Goal: Task Accomplishment & Management: Use online tool/utility

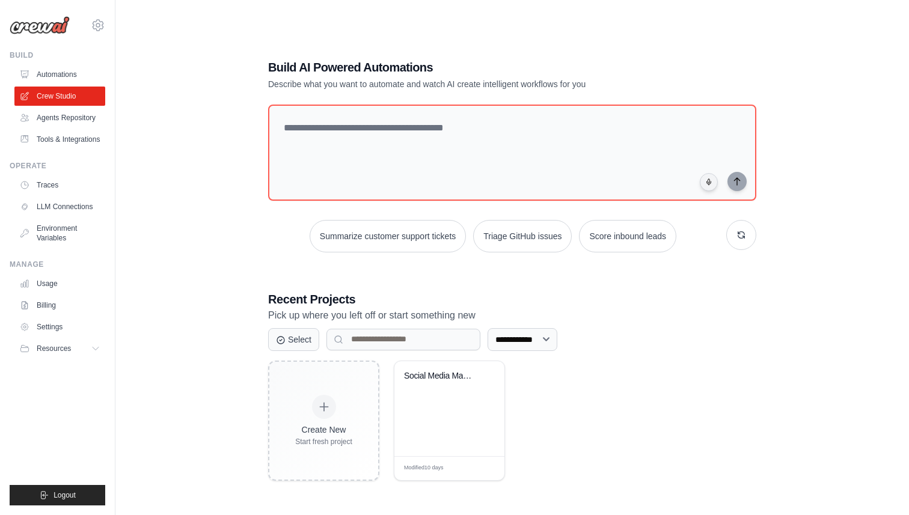
scroll to position [24, 0]
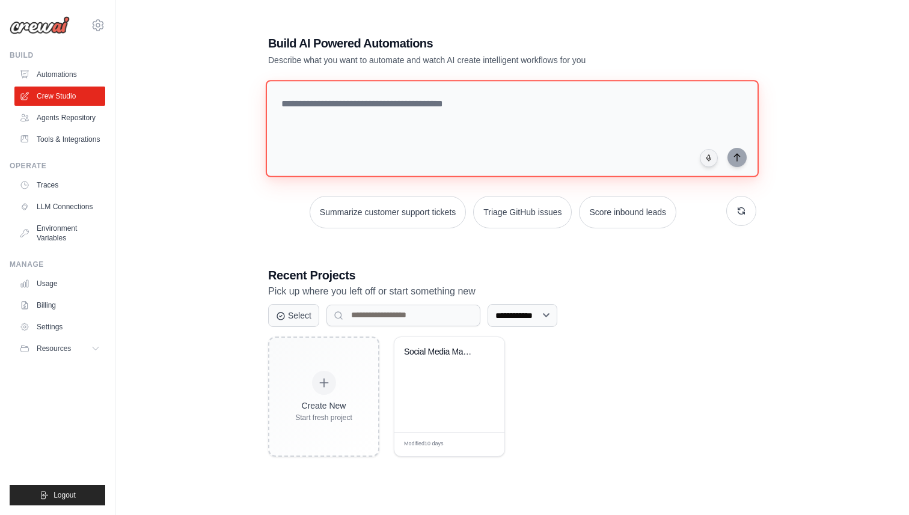
click at [439, 150] on textarea at bounding box center [512, 128] width 493 height 97
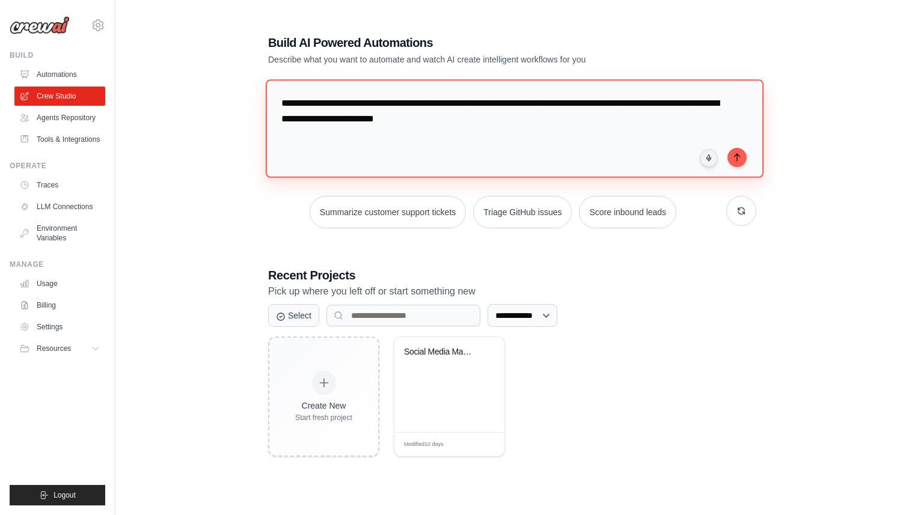
click at [476, 124] on textarea "**********" at bounding box center [515, 128] width 498 height 98
click at [514, 120] on textarea "**********" at bounding box center [515, 128] width 498 height 98
drag, startPoint x: 697, startPoint y: 120, endPoint x: 663, endPoint y: 120, distance: 33.7
click at [663, 120] on textarea "**********" at bounding box center [515, 128] width 498 height 98
click at [354, 138] on textarea "**********" at bounding box center [515, 128] width 498 height 98
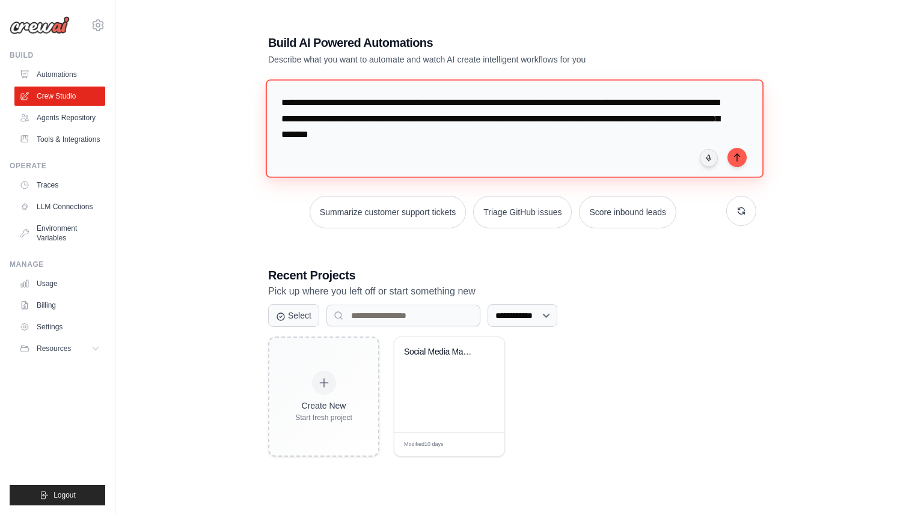
click at [482, 139] on textarea "**********" at bounding box center [515, 128] width 498 height 98
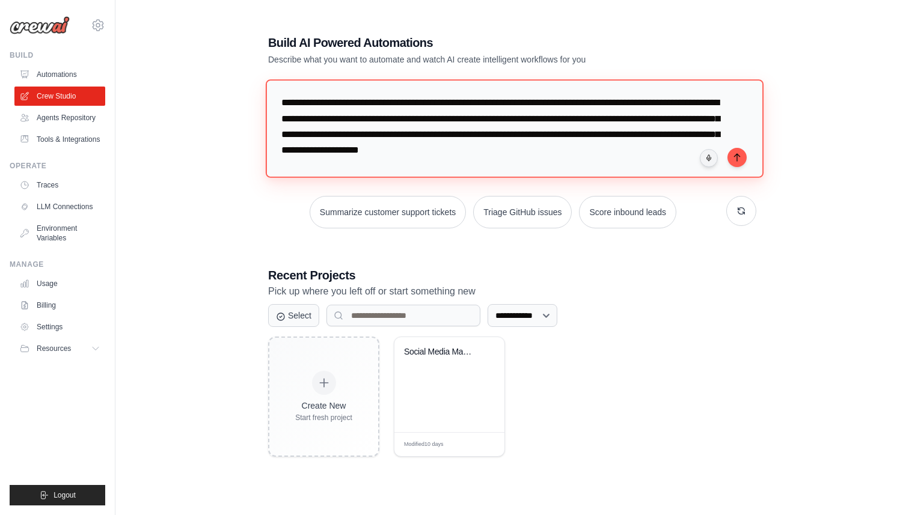
type textarea "**********"
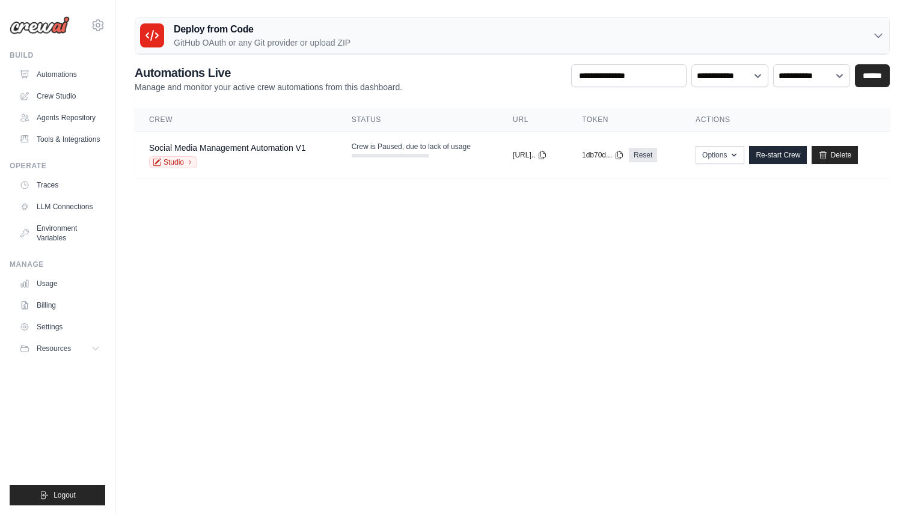
click at [387, 70] on h2 "Automations Live" at bounding box center [269, 72] width 268 height 17
click at [57, 102] on link "Crew Studio" at bounding box center [61, 96] width 91 height 19
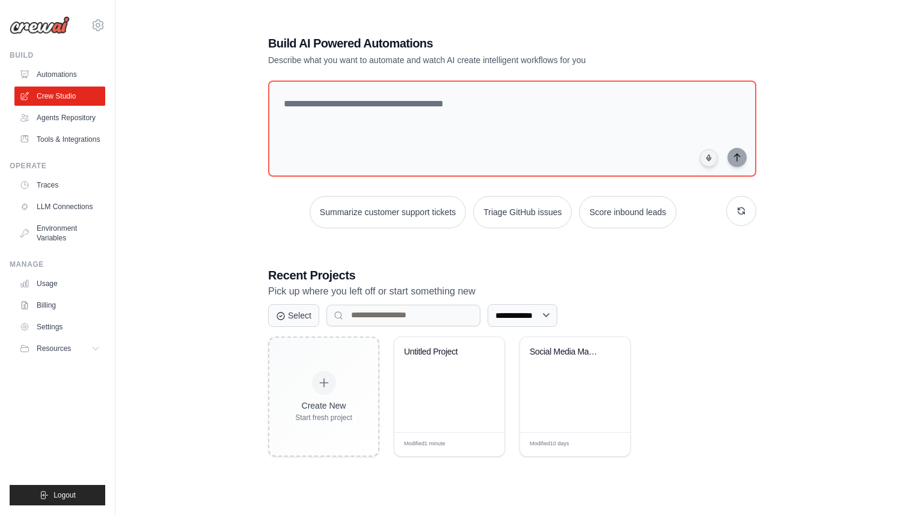
scroll to position [8, 0]
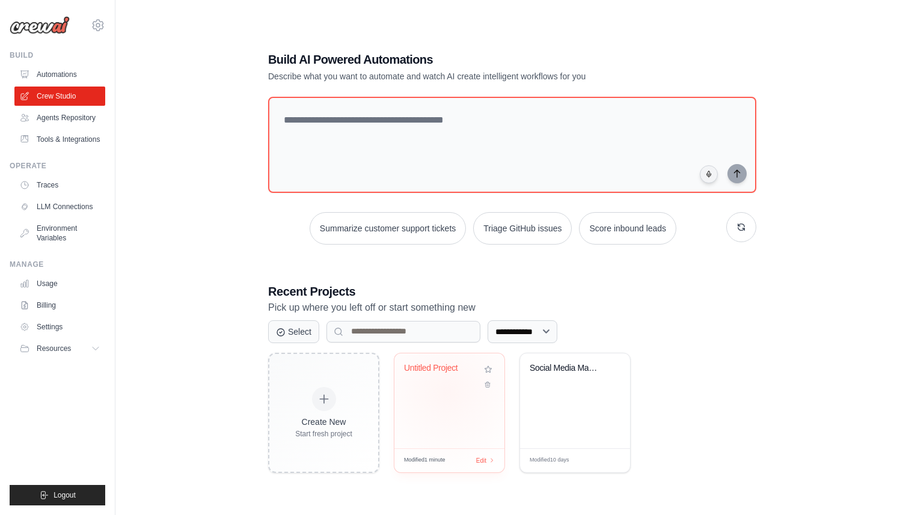
click at [447, 393] on div "Untitled Project" at bounding box center [450, 401] width 110 height 95
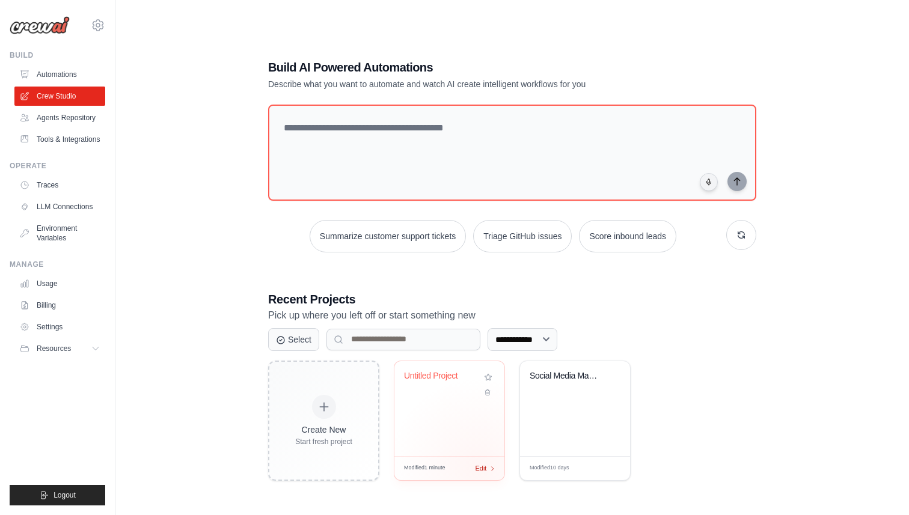
click at [478, 467] on span "Edit" at bounding box center [480, 469] width 11 height 10
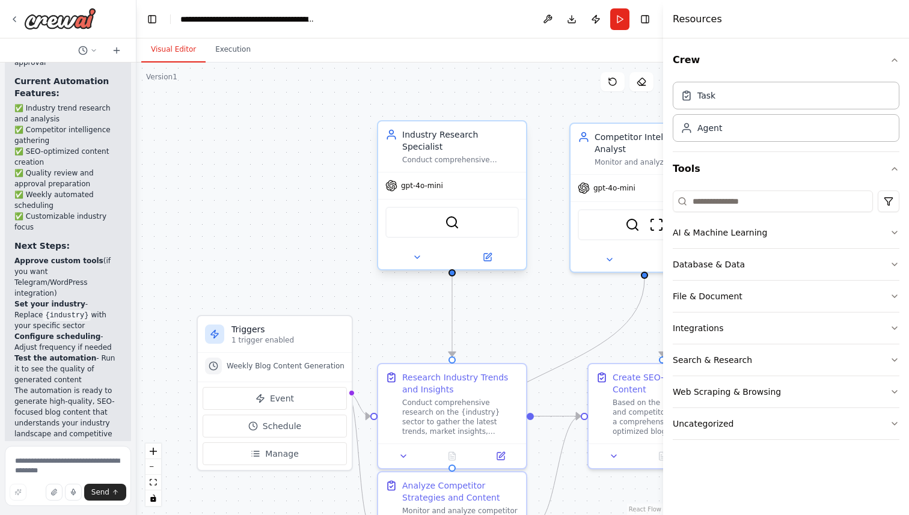
scroll to position [2540, 0]
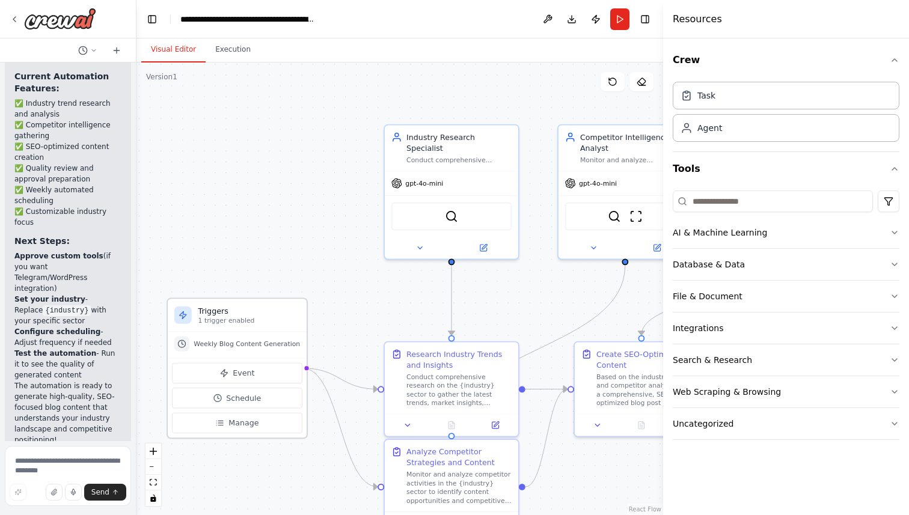
drag, startPoint x: 306, startPoint y: 320, endPoint x: 250, endPoint y: 314, distance: 56.9
click at [250, 316] on p "1 trigger enabled" at bounding box center [249, 320] width 102 height 8
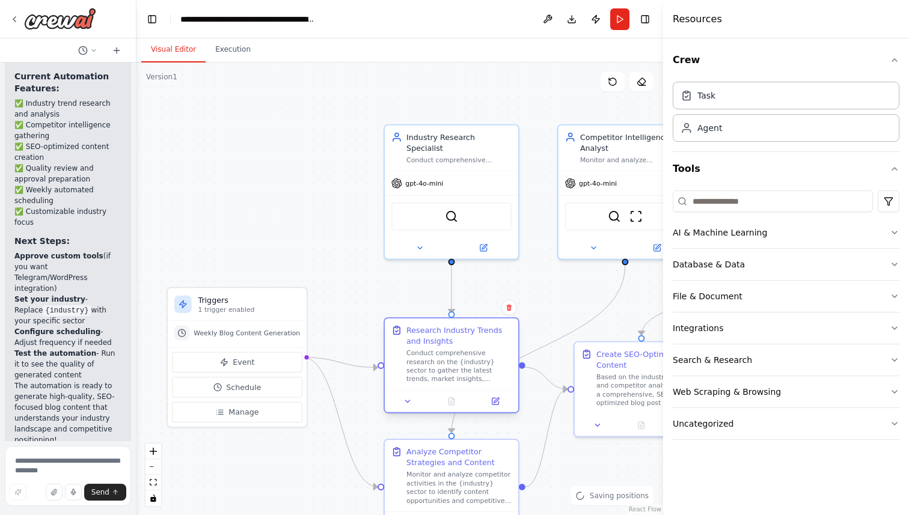
drag, startPoint x: 481, startPoint y: 392, endPoint x: 479, endPoint y: 369, distance: 22.9
click at [479, 369] on div "Conduct comprehensive research on the {industry} sector to gather the latest tr…" at bounding box center [459, 366] width 105 height 35
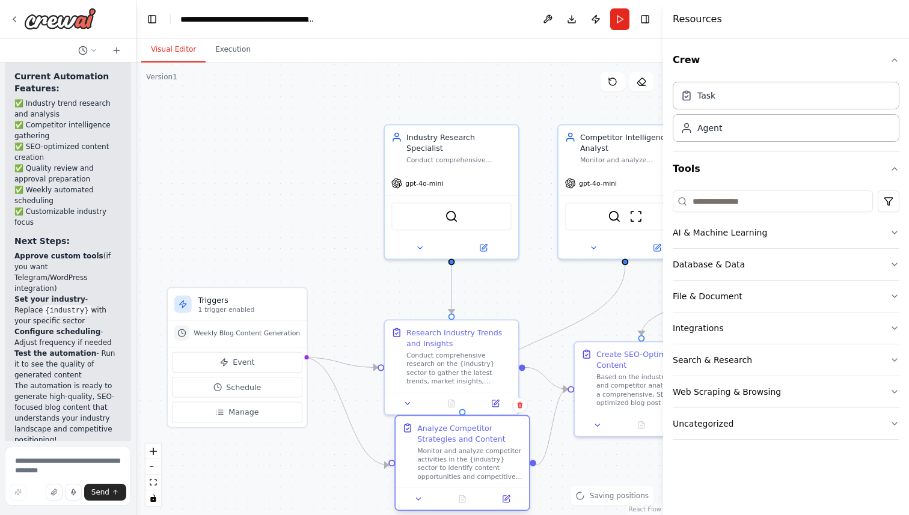
drag, startPoint x: 443, startPoint y: 461, endPoint x: 455, endPoint y: 441, distance: 23.0
click at [455, 441] on div "Analyze Competitor Strategies and Content" at bounding box center [469, 434] width 105 height 22
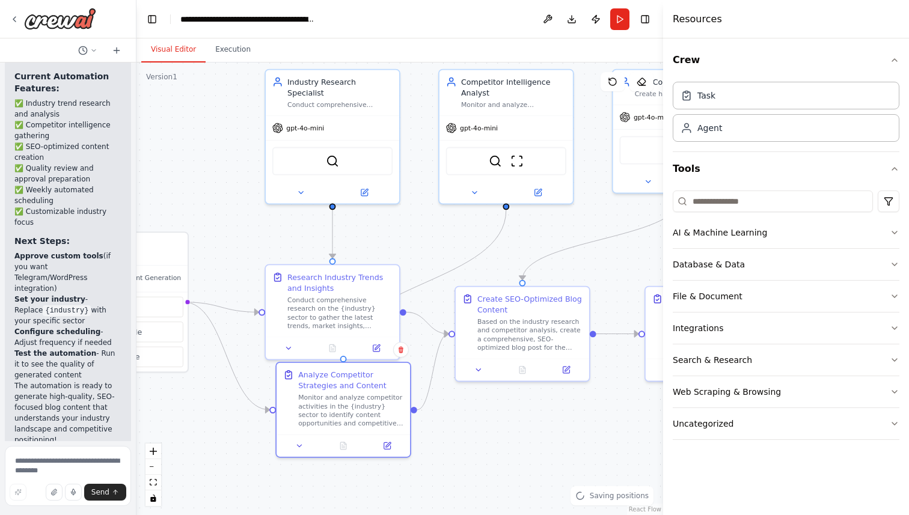
drag, startPoint x: 551, startPoint y: 286, endPoint x: 432, endPoint y: 231, distance: 131.3
click at [432, 231] on div ".deletable-edge-delete-btn { width: 20px; height: 20px; border: 0px solid #ffff…" at bounding box center [400, 289] width 527 height 453
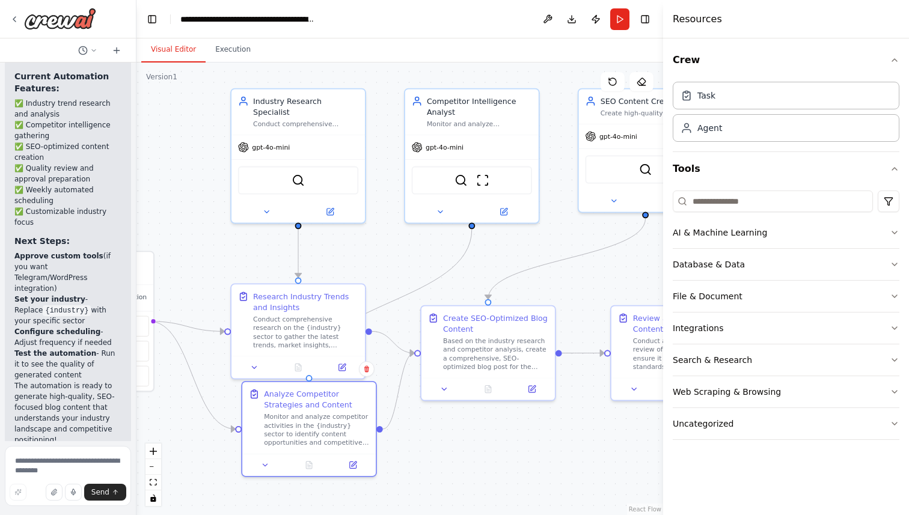
drag, startPoint x: 608, startPoint y: 257, endPoint x: 573, endPoint y: 275, distance: 39.6
click at [574, 276] on div ".deletable-edge-delete-btn { width: 20px; height: 20px; border: 0px solid #ffff…" at bounding box center [400, 289] width 527 height 453
click at [458, 175] on img at bounding box center [461, 178] width 13 height 13
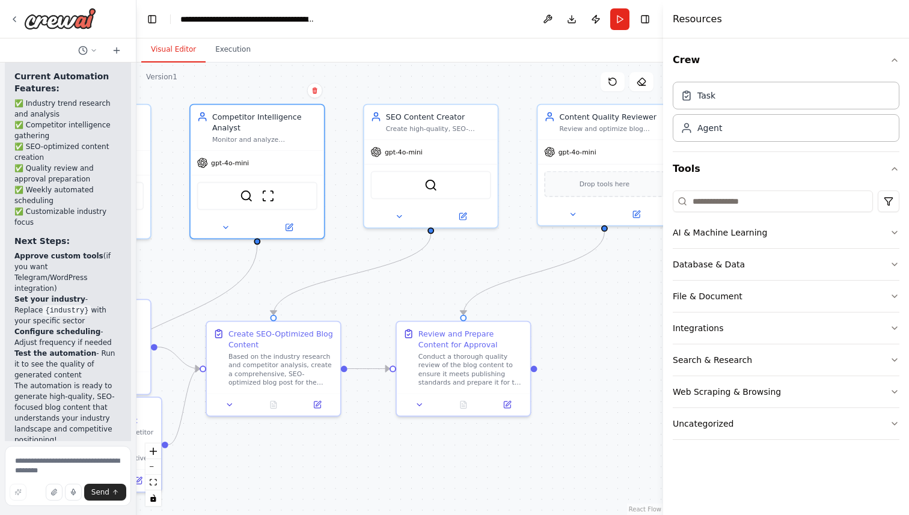
drag, startPoint x: 552, startPoint y: 244, endPoint x: 337, endPoint y: 260, distance: 215.3
click at [337, 260] on div ".deletable-edge-delete-btn { width: 20px; height: 20px; border: 0px solid #ffff…" at bounding box center [400, 289] width 527 height 453
click at [453, 358] on div "Conduct a thorough quality review of the blog content to ensure it meets publis…" at bounding box center [471, 367] width 105 height 35
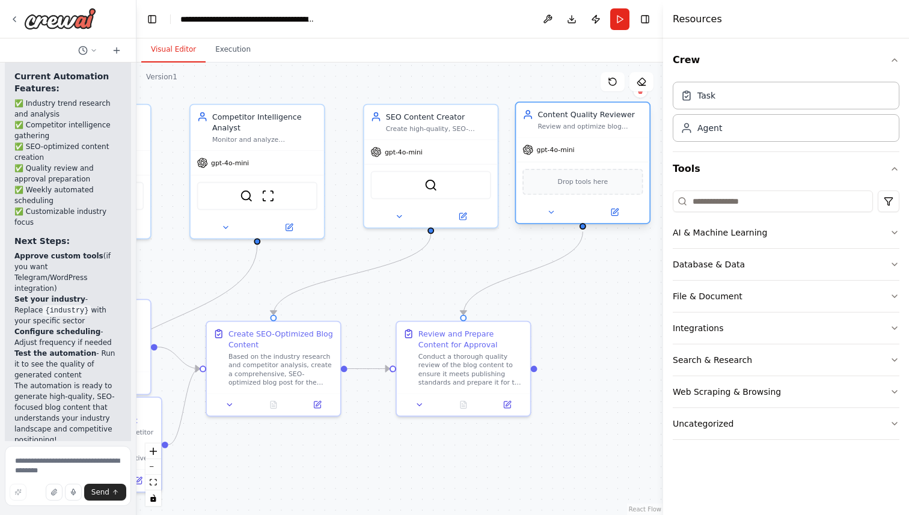
drag, startPoint x: 589, startPoint y: 151, endPoint x: 567, endPoint y: 155, distance: 23.1
click at [567, 155] on div "gpt-4o-mini" at bounding box center [549, 149] width 52 height 11
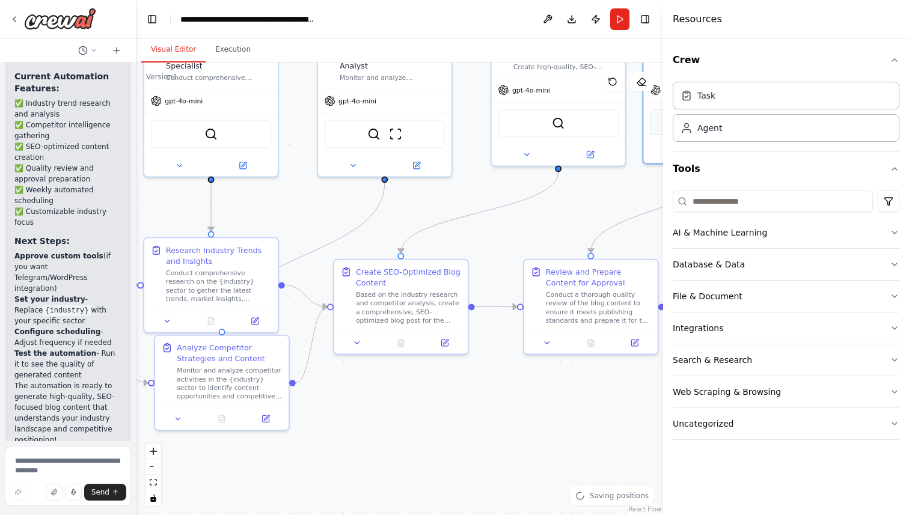
drag, startPoint x: 470, startPoint y: 260, endPoint x: 600, endPoint y: 197, distance: 145.2
click at [600, 197] on div ".deletable-edge-delete-btn { width: 20px; height: 20px; border: 0px solid #ffff…" at bounding box center [400, 289] width 527 height 453
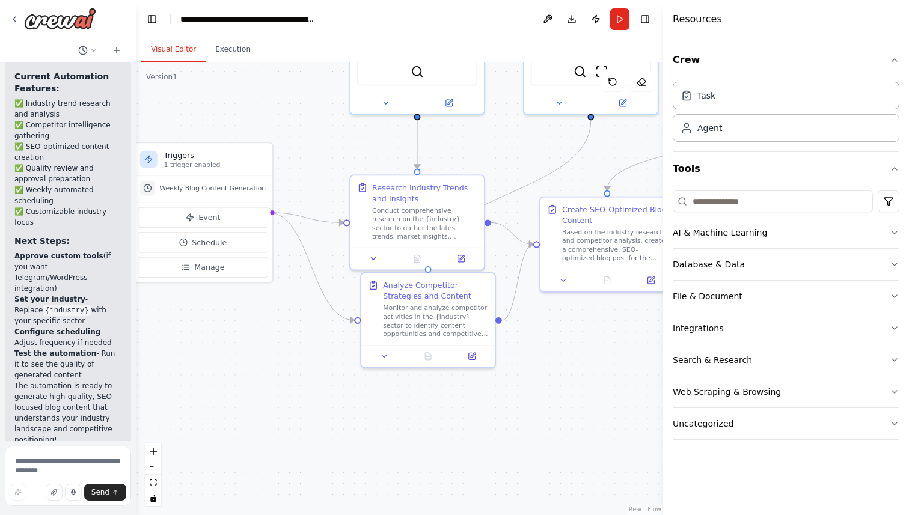
drag, startPoint x: 391, startPoint y: 479, endPoint x: 594, endPoint y: 417, distance: 212.3
click at [594, 417] on div ".deletable-edge-delete-btn { width: 20px; height: 20px; border: 0px solid #ffff…" at bounding box center [400, 289] width 527 height 453
click at [75, 466] on textarea at bounding box center [68, 476] width 126 height 60
click at [16, 464] on textarea "**********" at bounding box center [68, 476] width 126 height 60
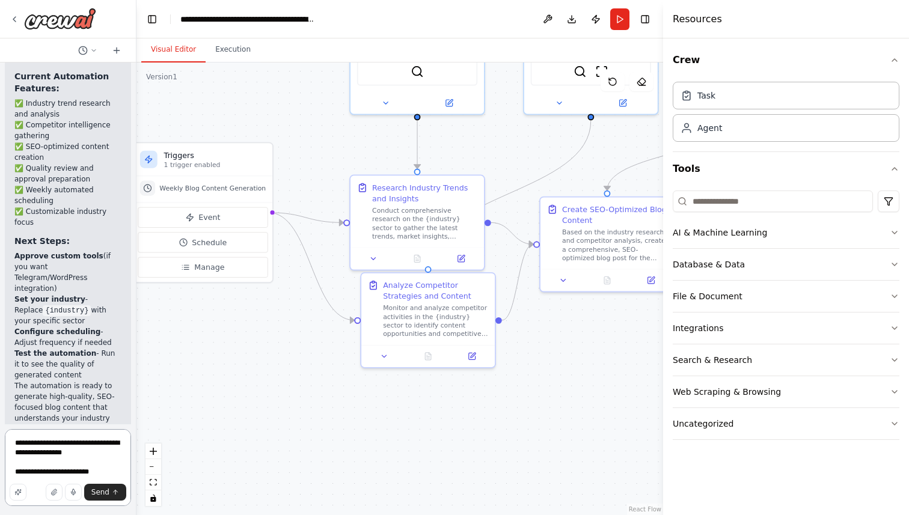
click at [97, 473] on textarea "**********" at bounding box center [68, 467] width 126 height 77
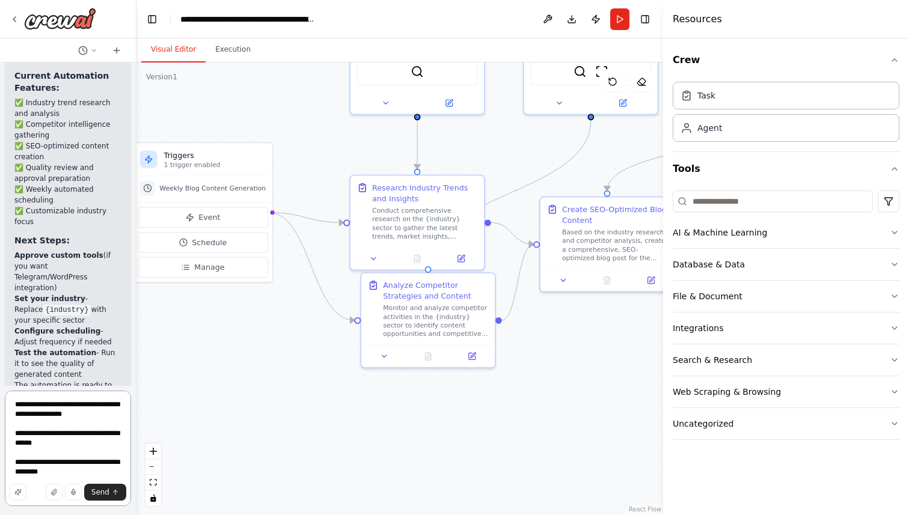
type textarea "**********"
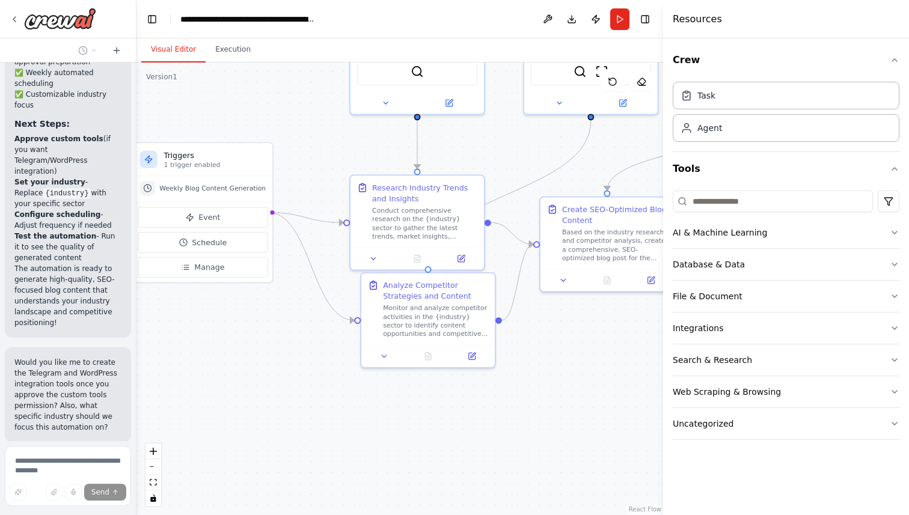
scroll to position [2660, 0]
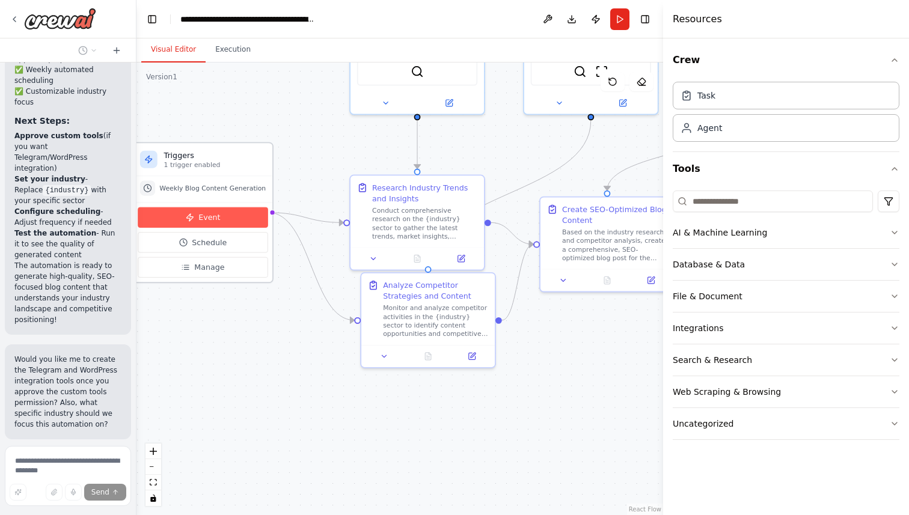
click at [214, 214] on span "Event" at bounding box center [209, 217] width 22 height 11
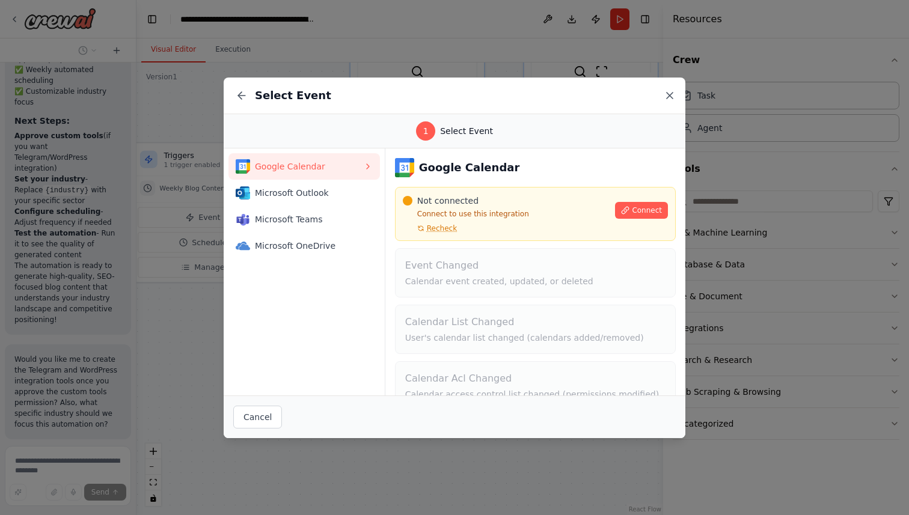
click at [668, 94] on icon at bounding box center [670, 96] width 12 height 12
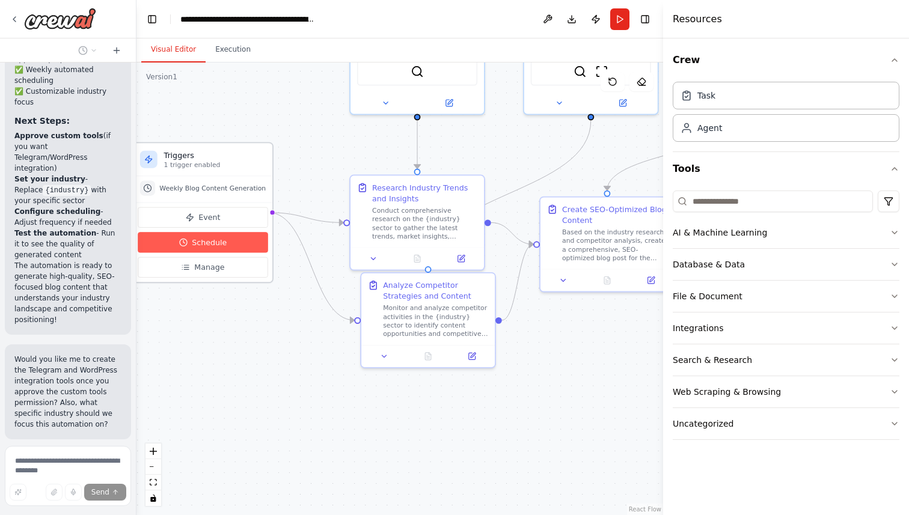
click at [200, 246] on span "Schedule" at bounding box center [209, 242] width 35 height 11
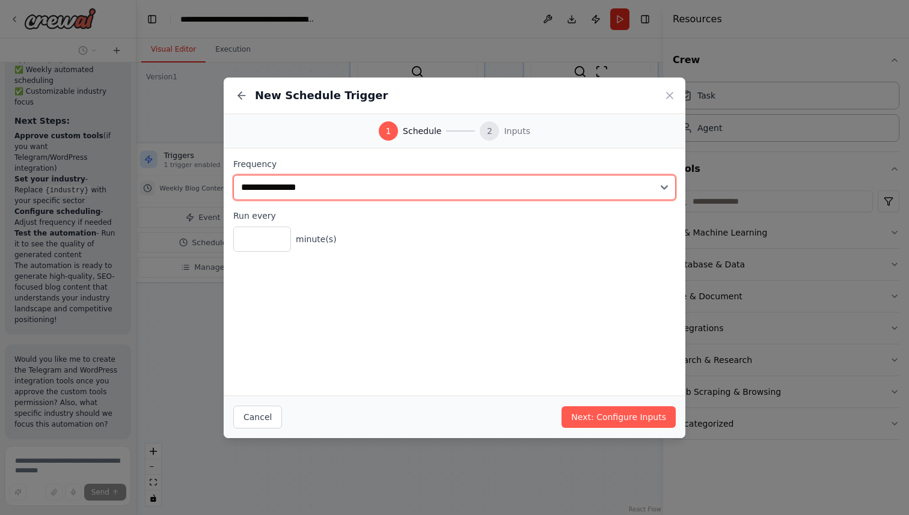
click at [325, 182] on select "**********" at bounding box center [454, 187] width 443 height 25
click at [233, 175] on select "**********" at bounding box center [454, 187] width 443 height 25
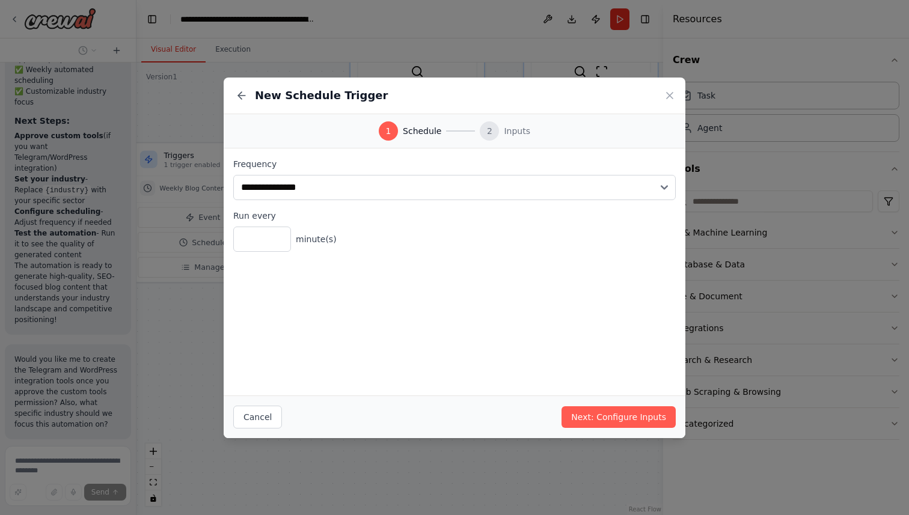
click at [160, 198] on div "**********" at bounding box center [454, 257] width 909 height 515
click at [177, 247] on div "**********" at bounding box center [454, 257] width 909 height 515
click at [261, 422] on button "Cancel" at bounding box center [257, 417] width 49 height 23
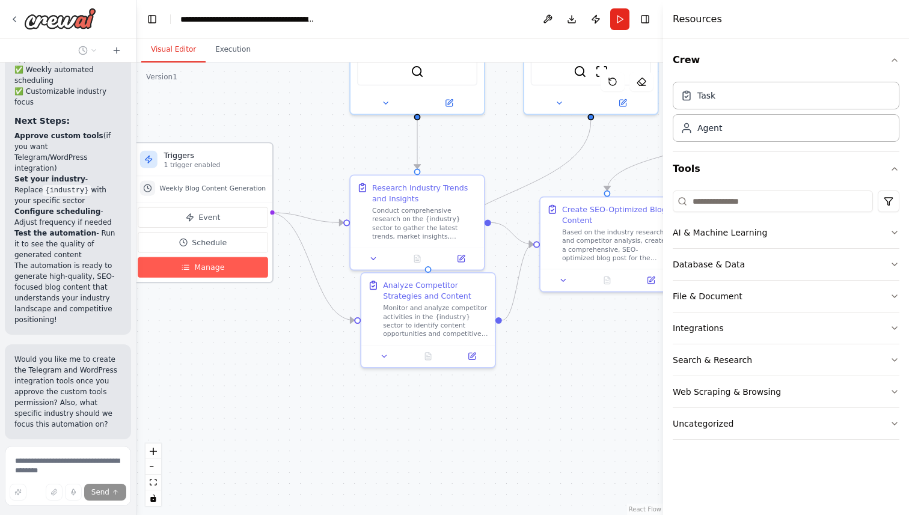
click at [226, 268] on button "Manage" at bounding box center [203, 267] width 131 height 20
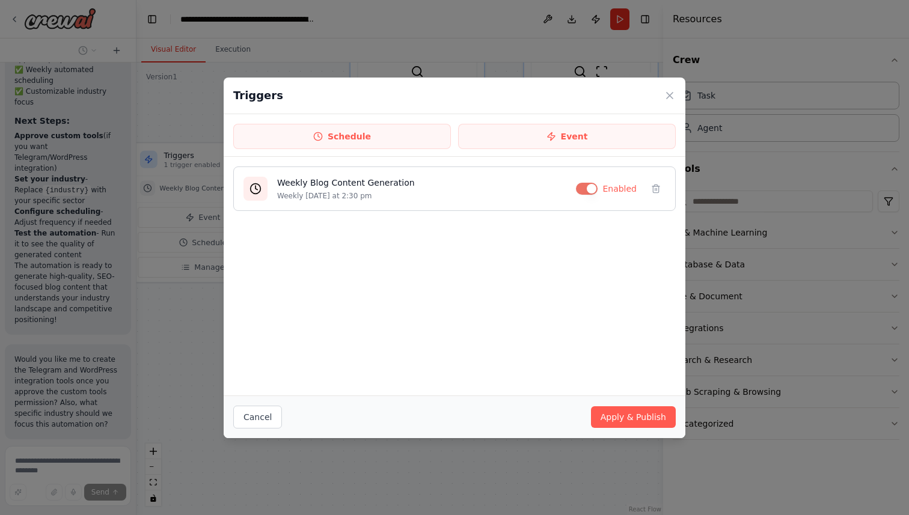
click at [431, 179] on h4 "Weekly Blog Content Generation" at bounding box center [421, 183] width 289 height 12
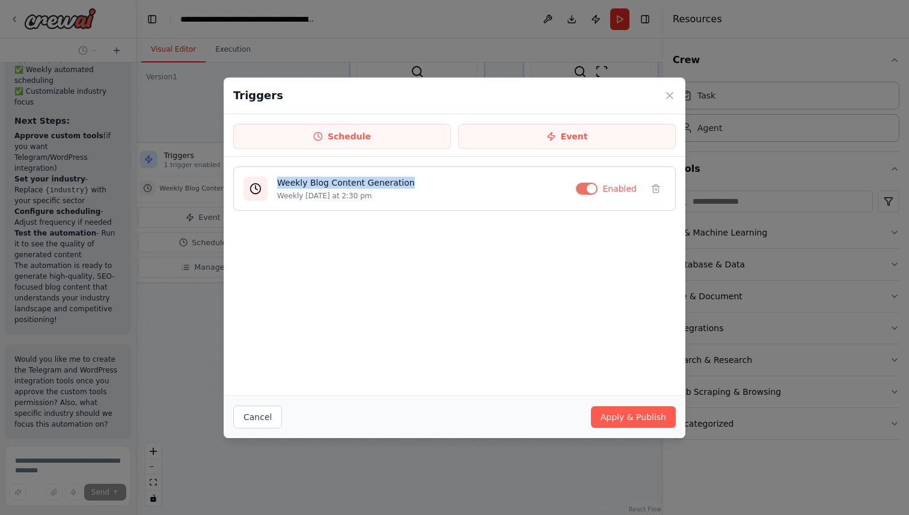
click at [431, 179] on h4 "Weekly Blog Content Generation" at bounding box center [421, 183] width 289 height 12
click at [199, 236] on div "Triggers Schedule Event Weekly Blog Content Generation Weekly on Monday at 2:30…" at bounding box center [454, 257] width 909 height 515
click at [250, 422] on button "Cancel" at bounding box center [257, 417] width 49 height 23
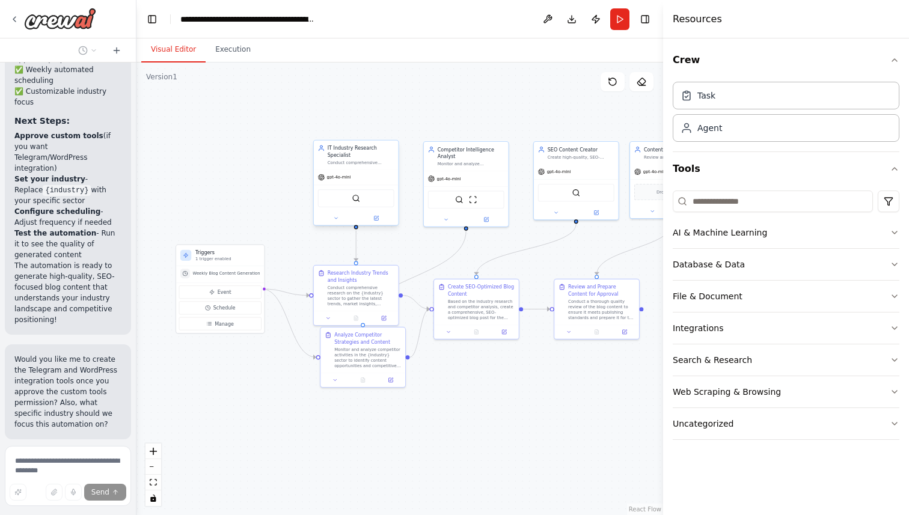
click at [361, 177] on div "gpt-4o-mini" at bounding box center [356, 177] width 85 height 15
drag, startPoint x: 361, startPoint y: 177, endPoint x: 361, endPoint y: 137, distance: 39.7
click at [361, 137] on div "gpt-4o-mini" at bounding box center [356, 136] width 85 height 15
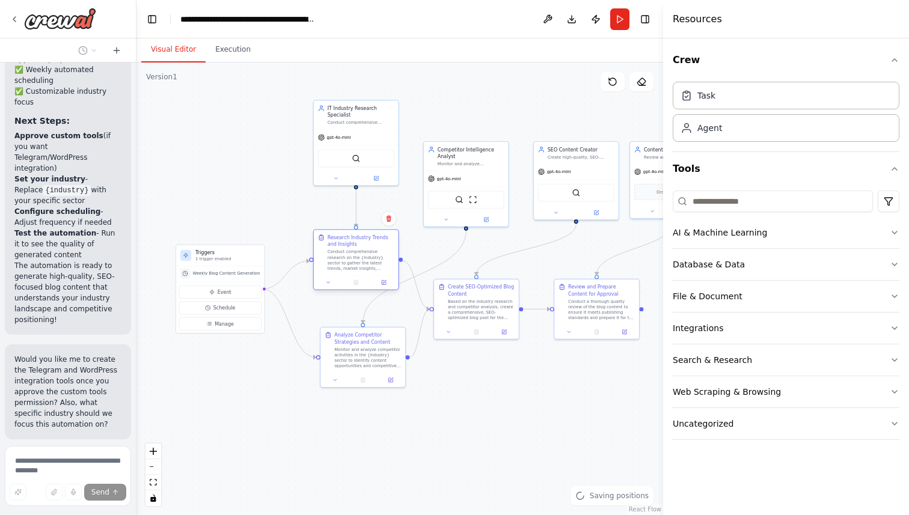
drag, startPoint x: 343, startPoint y: 283, endPoint x: 343, endPoint y: 244, distance: 39.1
click at [343, 244] on div "Research Industry Trends and Insights Conduct comprehensive research on the {in…" at bounding box center [361, 252] width 67 height 37
drag, startPoint x: 350, startPoint y: 344, endPoint x: 345, endPoint y: 339, distance: 7.2
click at [345, 339] on div "Analyze Competitor Strategies and Content Monitor and analyze competitor activi…" at bounding box center [361, 342] width 67 height 37
drag, startPoint x: 479, startPoint y: 304, endPoint x: 489, endPoint y: 306, distance: 9.7
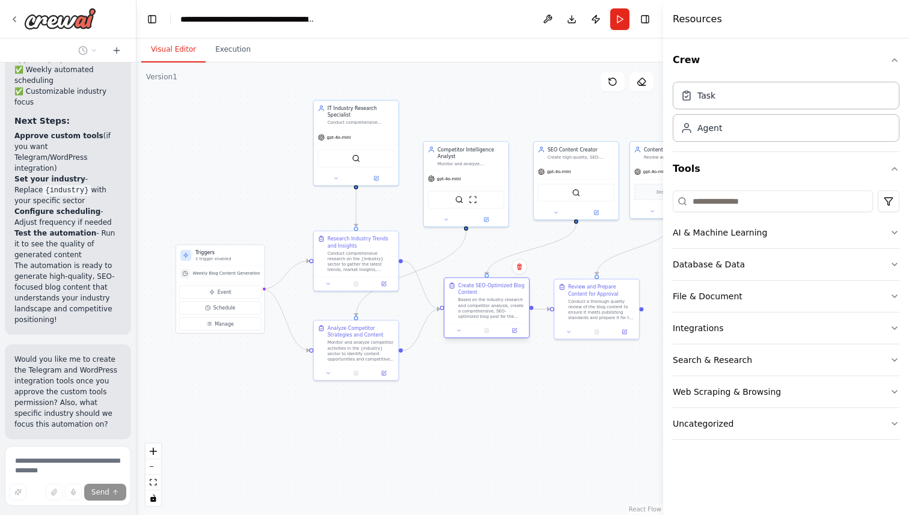
click at [489, 306] on div "Based on the industry research and competitor analysis, create a comprehensive,…" at bounding box center [491, 309] width 67 height 22
click at [574, 311] on div "Conduct a thorough quality review of the blog content to ensure it meets publis…" at bounding box center [595, 309] width 67 height 22
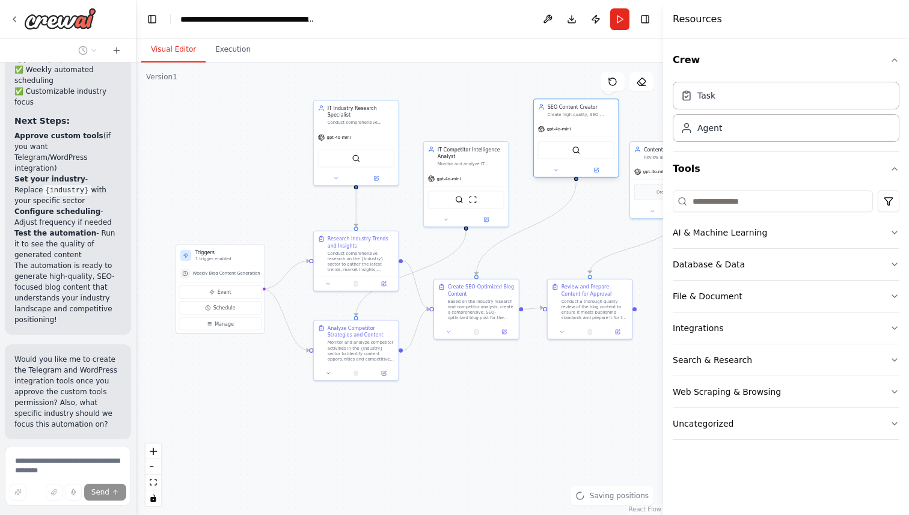
drag, startPoint x: 561, startPoint y: 183, endPoint x: 564, endPoint y: 142, distance: 41.6
click at [564, 142] on div "SEO Content Creator Create high-quality, SEO-optimized blog posts for {industry…" at bounding box center [576, 138] width 86 height 79
drag, startPoint x: 456, startPoint y: 154, endPoint x: 453, endPoint y: 106, distance: 47.6
click at [453, 106] on div "IT Competitor Intelligence Analyst" at bounding box center [471, 104] width 67 height 14
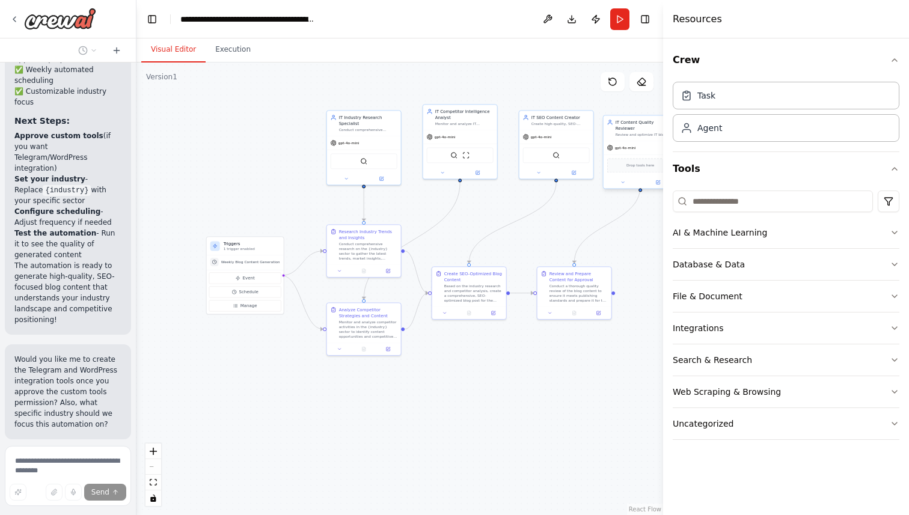
drag, startPoint x: 640, startPoint y: 163, endPoint x: 637, endPoint y: 132, distance: 31.4
click at [637, 132] on div "IT Content Quality Reviewer Review and optimize IT blog content, ensuring techn…" at bounding box center [641, 127] width 74 height 25
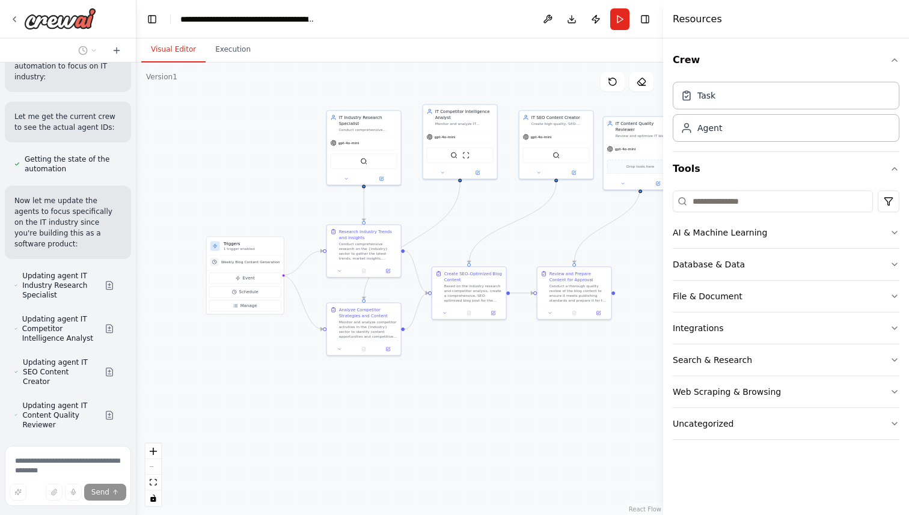
scroll to position [3292, 0]
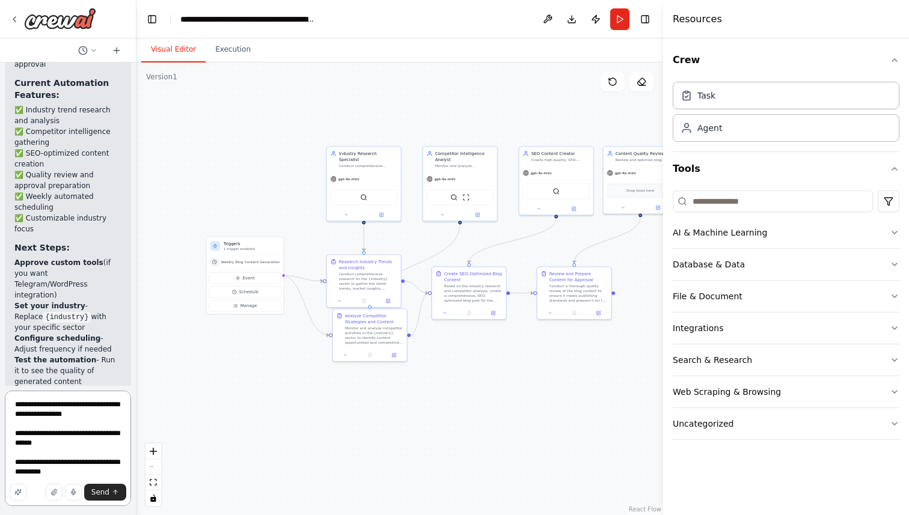
scroll to position [2595, 0]
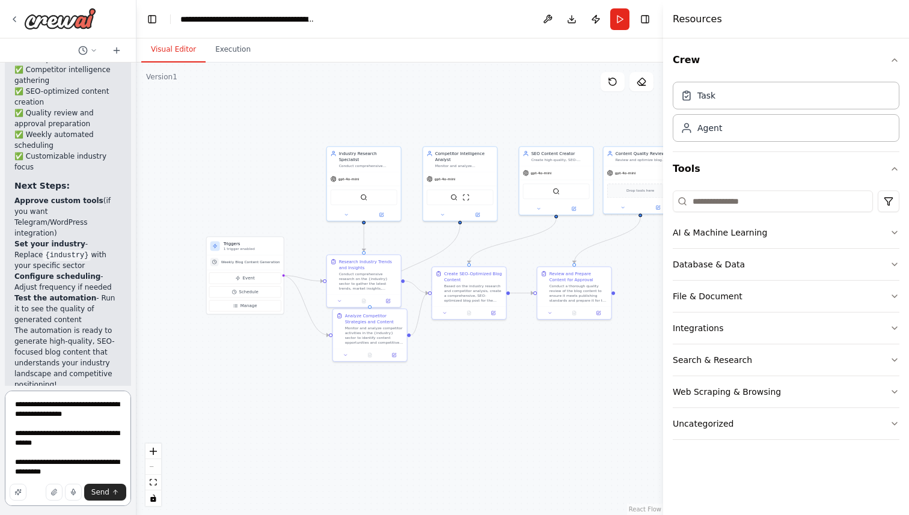
click at [62, 450] on textarea "**********" at bounding box center [68, 448] width 126 height 115
drag, startPoint x: 36, startPoint y: 446, endPoint x: 24, endPoint y: 442, distance: 12.7
click at [24, 442] on textarea "**********" at bounding box center [68, 448] width 126 height 115
drag, startPoint x: 24, startPoint y: 442, endPoint x: 5, endPoint y: 431, distance: 21.6
click at [5, 431] on textarea "**********" at bounding box center [68, 448] width 126 height 115
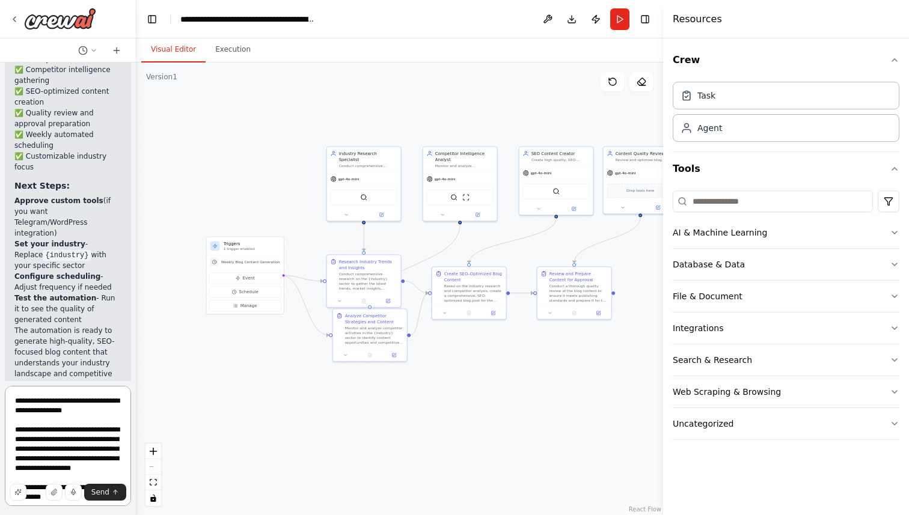
scroll to position [35, 0]
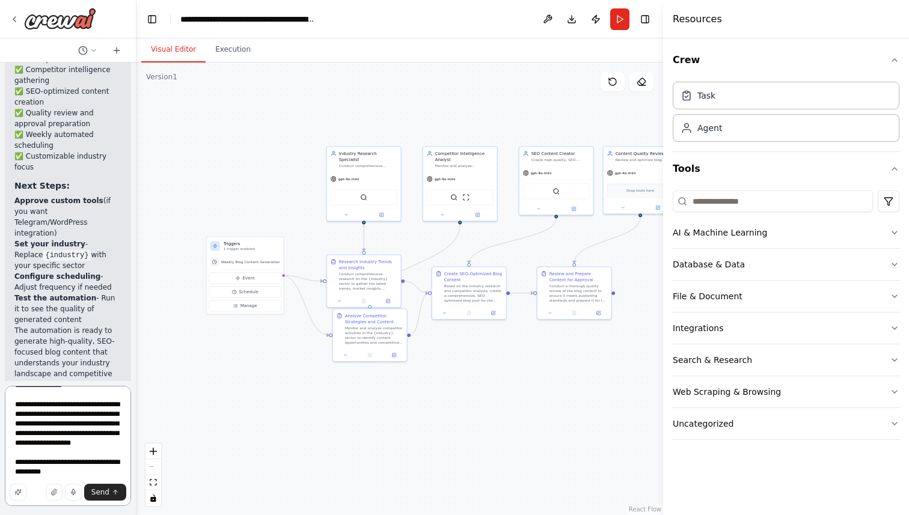
click at [67, 475] on textarea "**********" at bounding box center [68, 446] width 126 height 120
type textarea "**********"
click at [93, 489] on span "Send" at bounding box center [100, 493] width 18 height 10
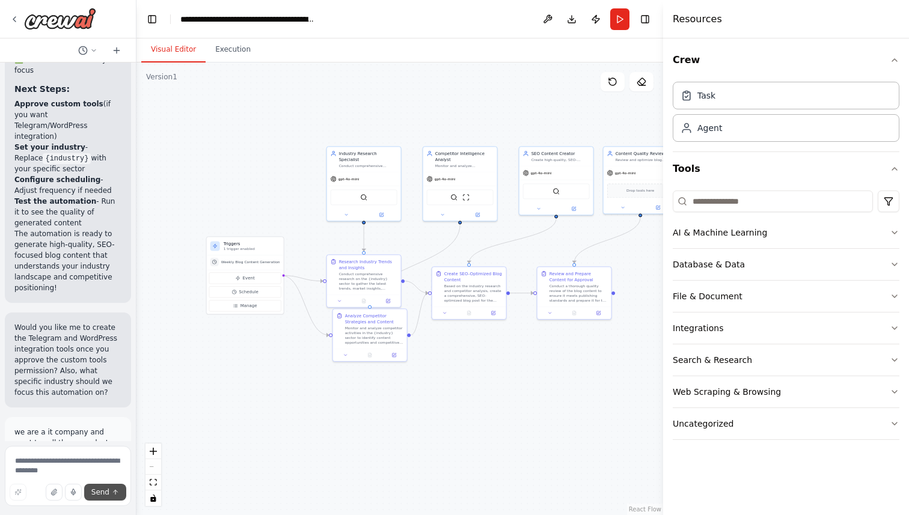
scroll to position [2703, 0]
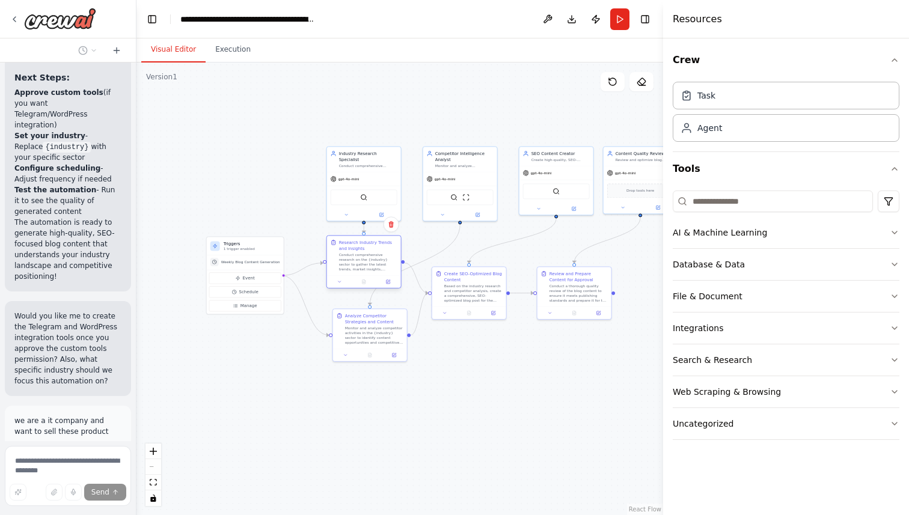
drag, startPoint x: 343, startPoint y: 285, endPoint x: 345, endPoint y: 267, distance: 18.2
click at [345, 267] on div "Conduct comprehensive research on the {industry} sector to gather the latest tr…" at bounding box center [368, 262] width 58 height 19
drag, startPoint x: 453, startPoint y: 303, endPoint x: 467, endPoint y: 316, distance: 19.1
click at [467, 316] on div "Create SEO-Optimized Blog Content Based on the industry research and competitor…" at bounding box center [484, 298] width 74 height 40
drag, startPoint x: 379, startPoint y: 341, endPoint x: 377, endPoint y: 331, distance: 10.4
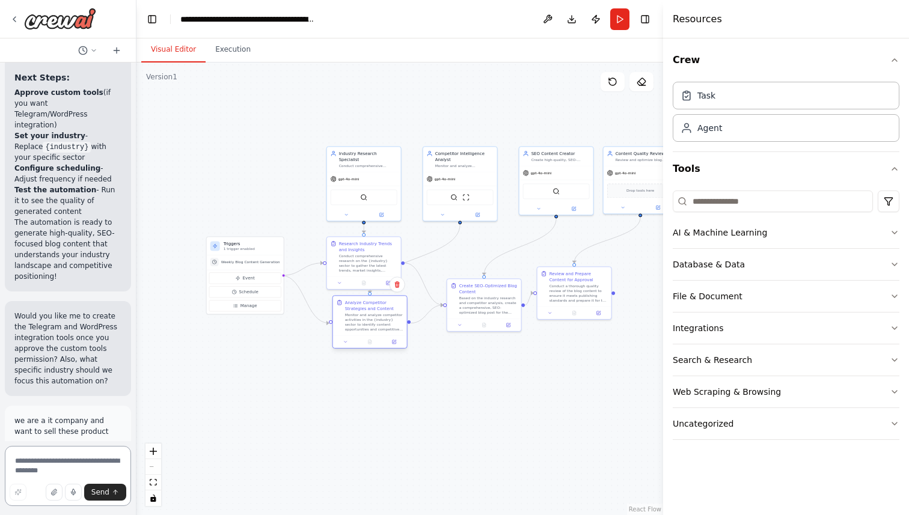
click at [377, 331] on div "Monitor and analyze competitor activities in the {industry} sector to identify …" at bounding box center [374, 322] width 58 height 19
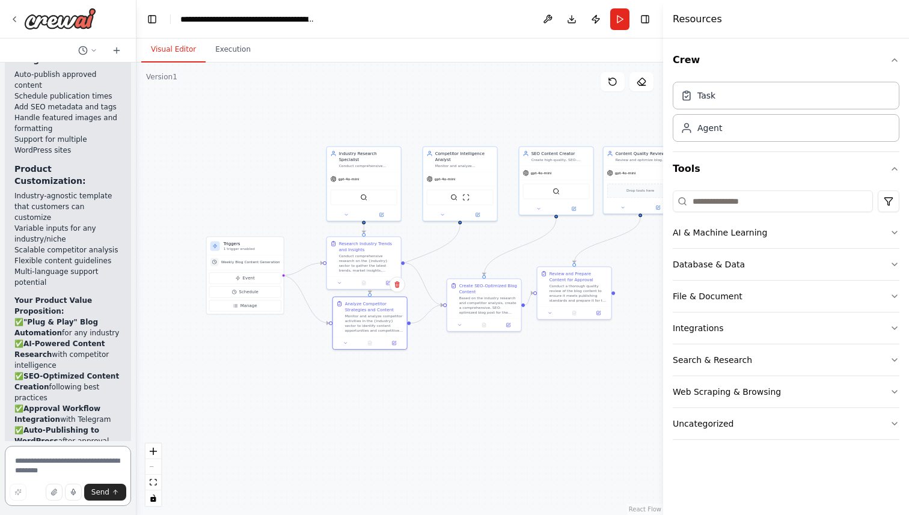
scroll to position [3578, 0]
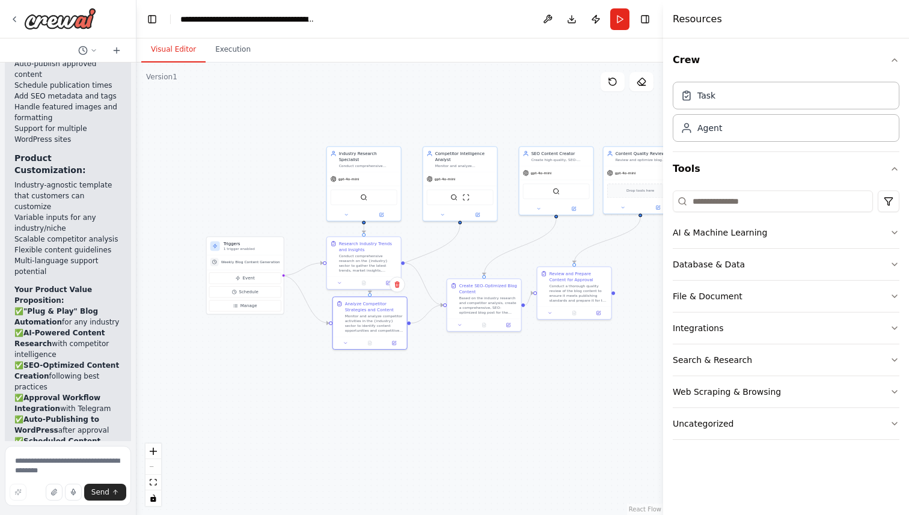
click at [72, 473] on strong "Please approve the custom_tools permission" at bounding box center [53, 488] width 79 height 30
click at [754, 298] on button "File & Document" at bounding box center [786, 296] width 227 height 31
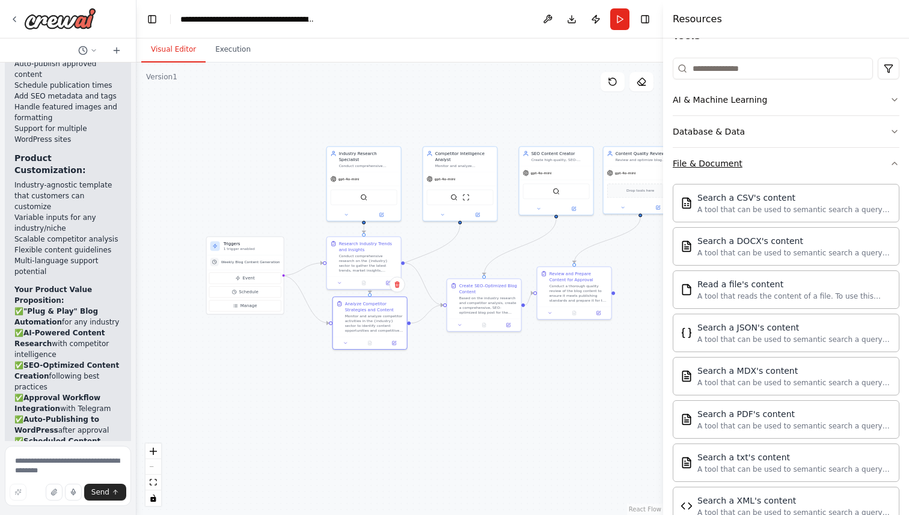
scroll to position [0, 0]
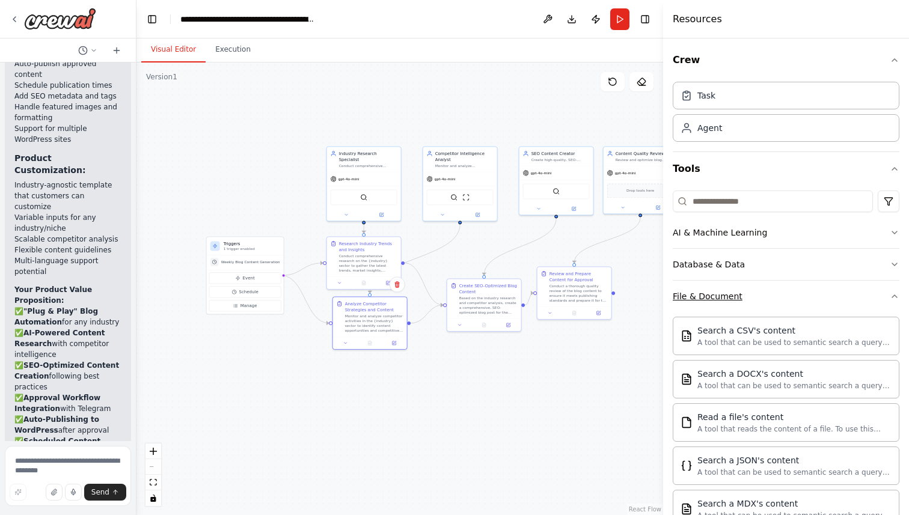
click at [768, 287] on button "File & Document" at bounding box center [786, 296] width 227 height 31
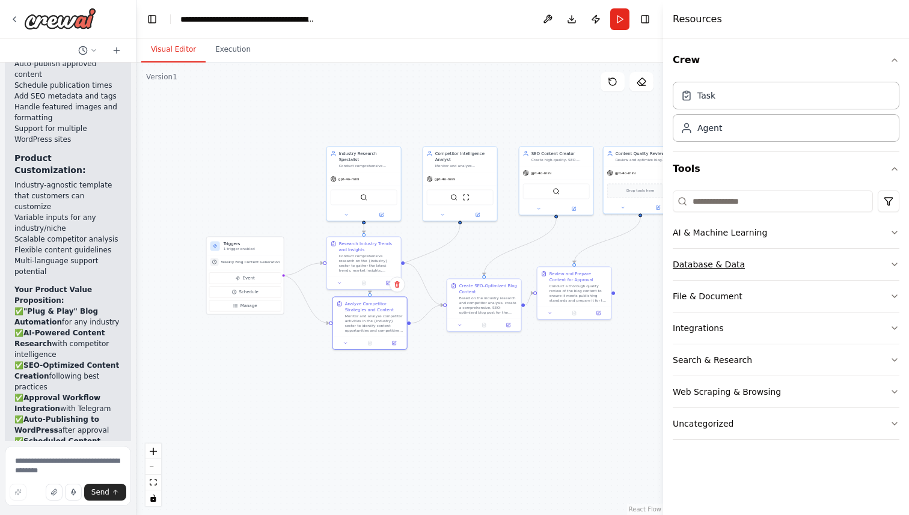
click at [775, 254] on button "Database & Data" at bounding box center [786, 264] width 227 height 31
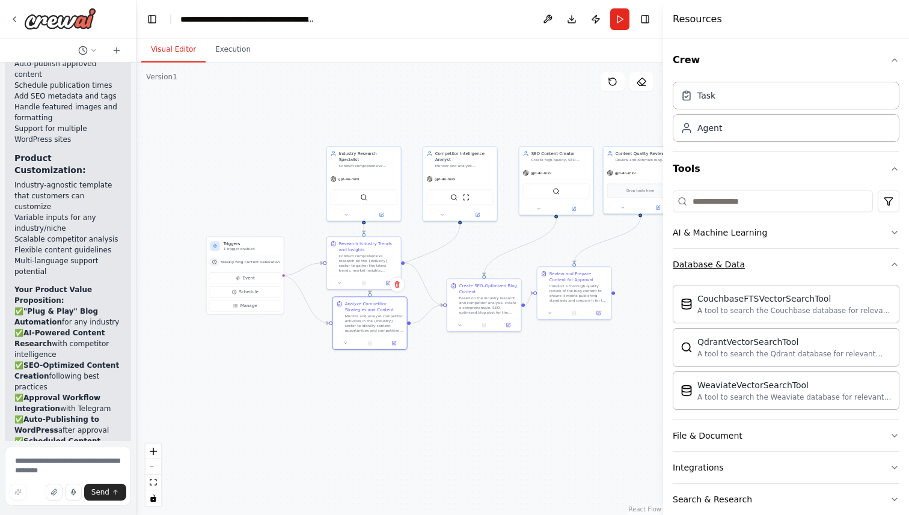
click at [775, 254] on button "Database & Data" at bounding box center [786, 264] width 227 height 31
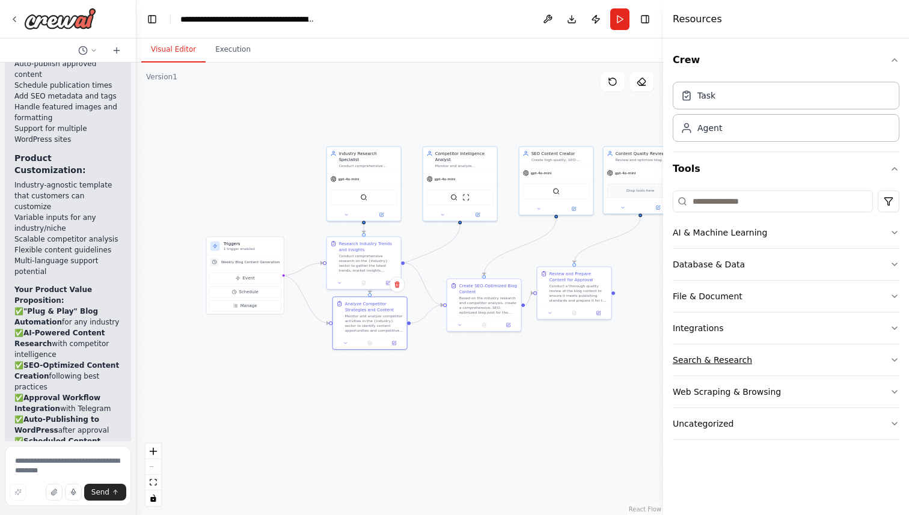
click at [754, 358] on button "Search & Research" at bounding box center [786, 360] width 227 height 31
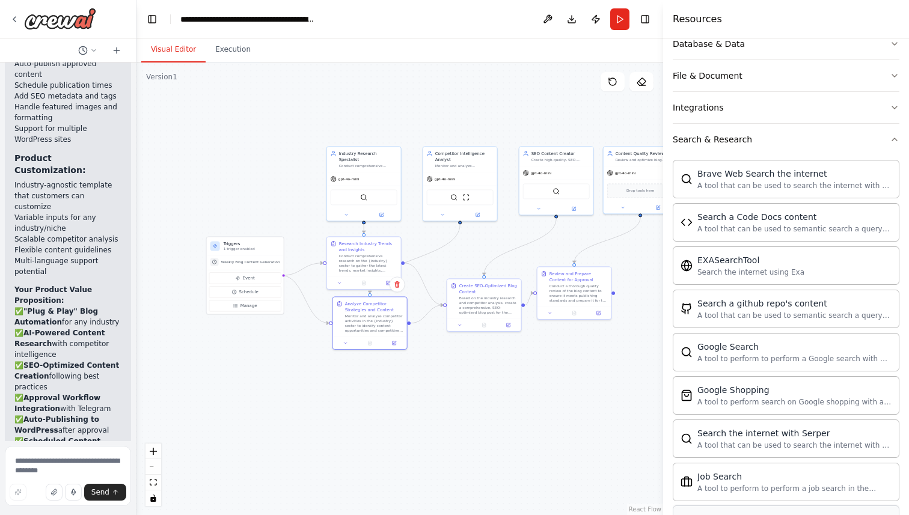
scroll to position [139, 0]
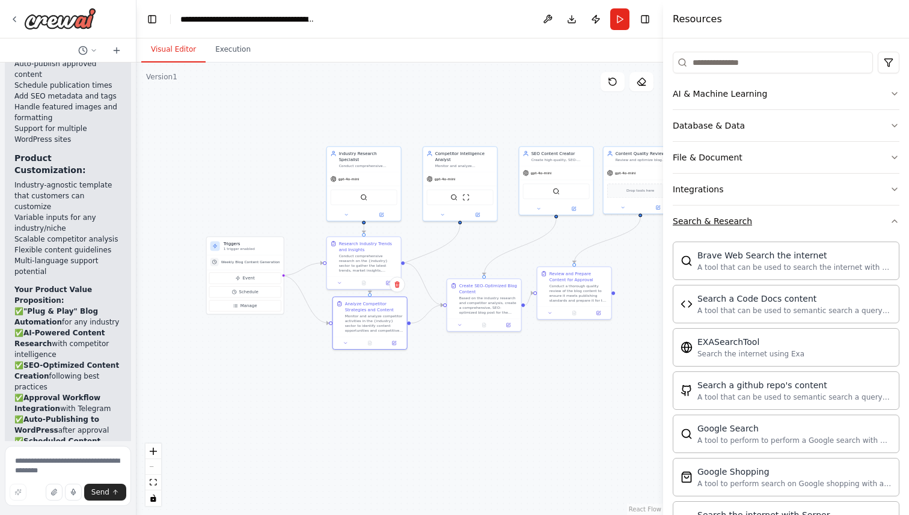
click at [761, 215] on button "Search & Research" at bounding box center [786, 221] width 227 height 31
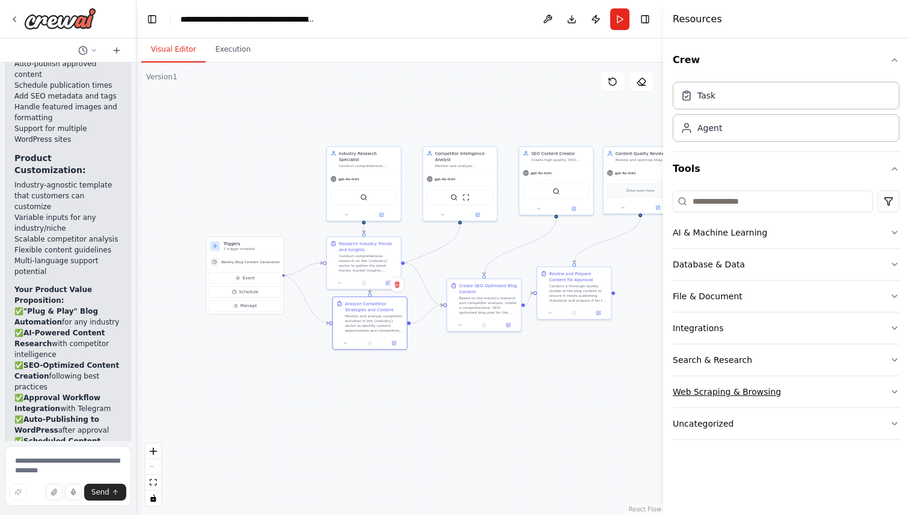
click at [731, 396] on div "Web Scraping & Browsing" at bounding box center [727, 392] width 108 height 12
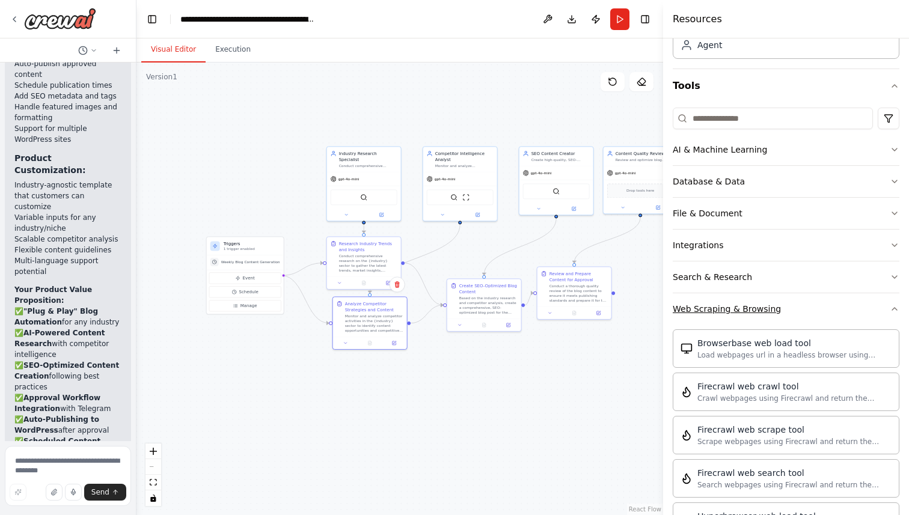
scroll to position [85, 0]
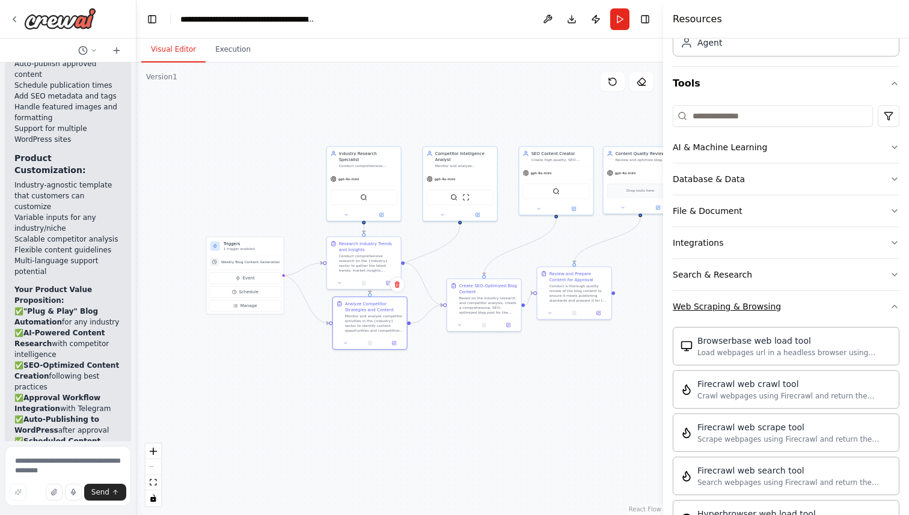
click at [743, 312] on div "Web Scraping & Browsing" at bounding box center [727, 307] width 108 height 12
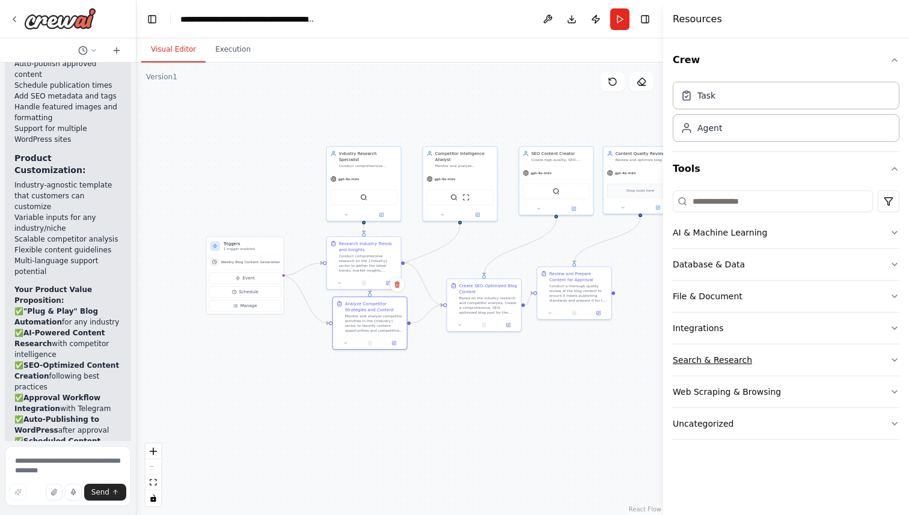
scroll to position [0, 0]
click at [717, 422] on div "Uncategorized" at bounding box center [703, 424] width 61 height 12
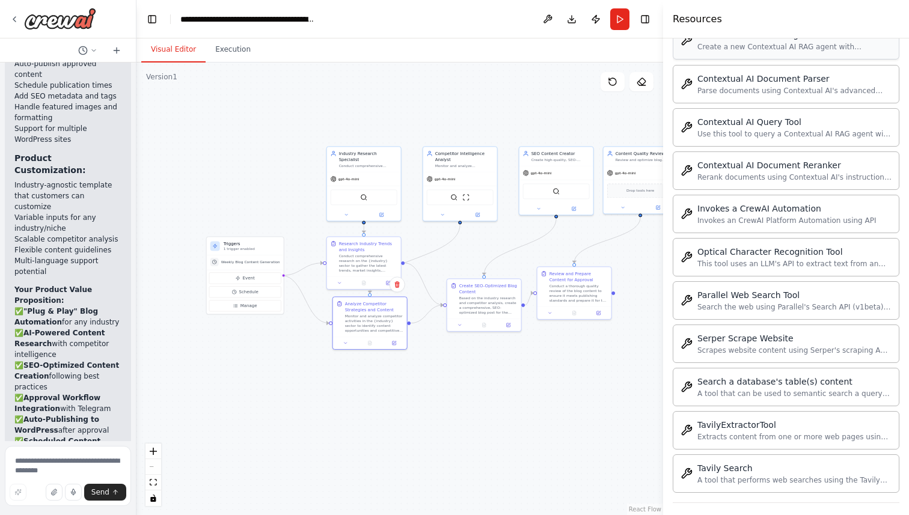
scroll to position [603, 0]
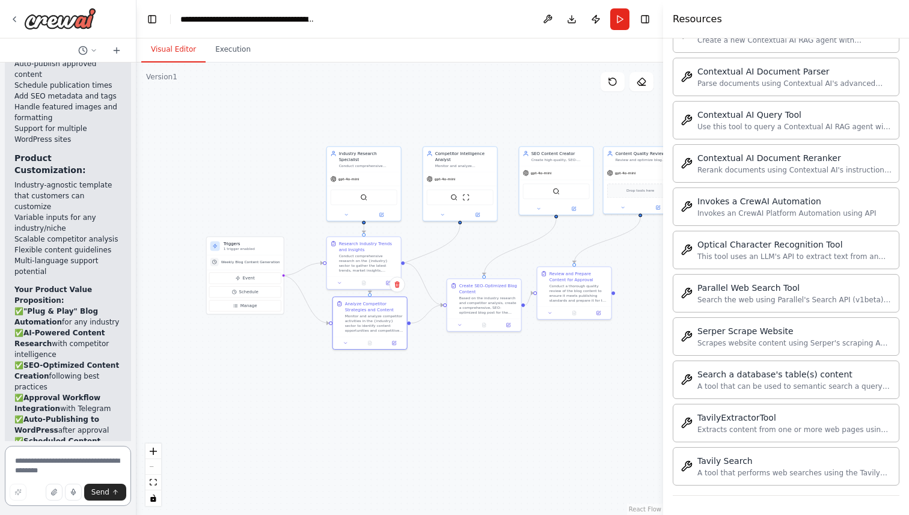
click at [79, 455] on textarea at bounding box center [68, 476] width 126 height 60
type textarea "********"
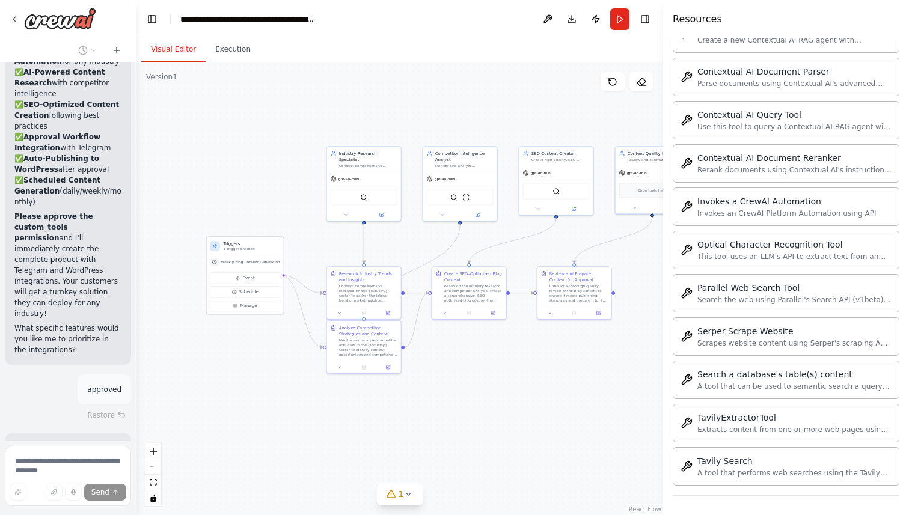
scroll to position [3840, 0]
drag, startPoint x: 238, startPoint y: 253, endPoint x: 219, endPoint y: 260, distance: 20.4
click at [219, 260] on div "Triggers 1 trigger enabled" at bounding box center [233, 252] width 77 height 19
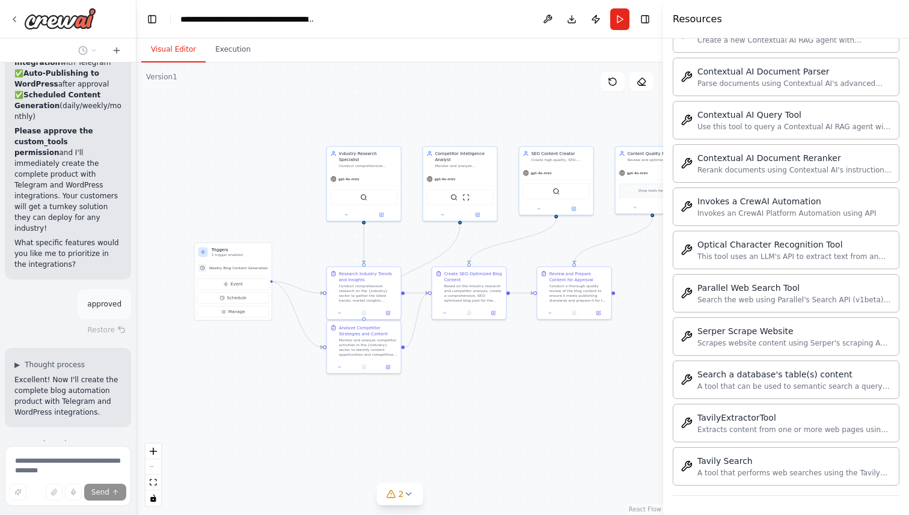
scroll to position [3935, 0]
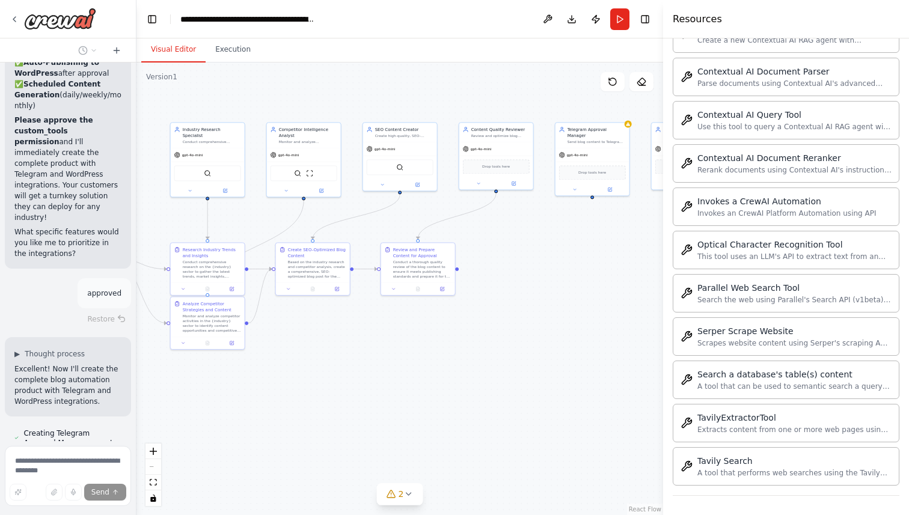
drag, startPoint x: 278, startPoint y: 365, endPoint x: 122, endPoint y: 341, distance: 158.2
click at [122, 341] on div "i want to build a blogpost automation which firstly understands business of the…" at bounding box center [454, 257] width 909 height 515
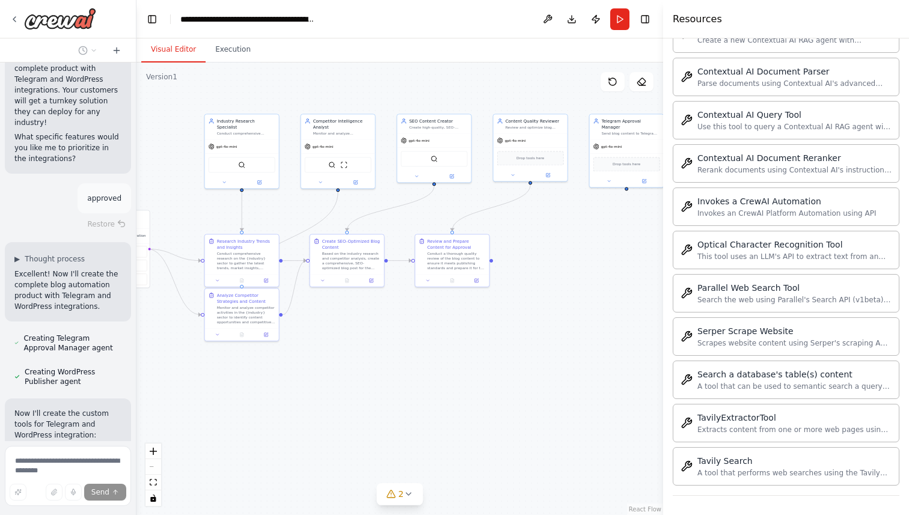
scroll to position [4041, 0]
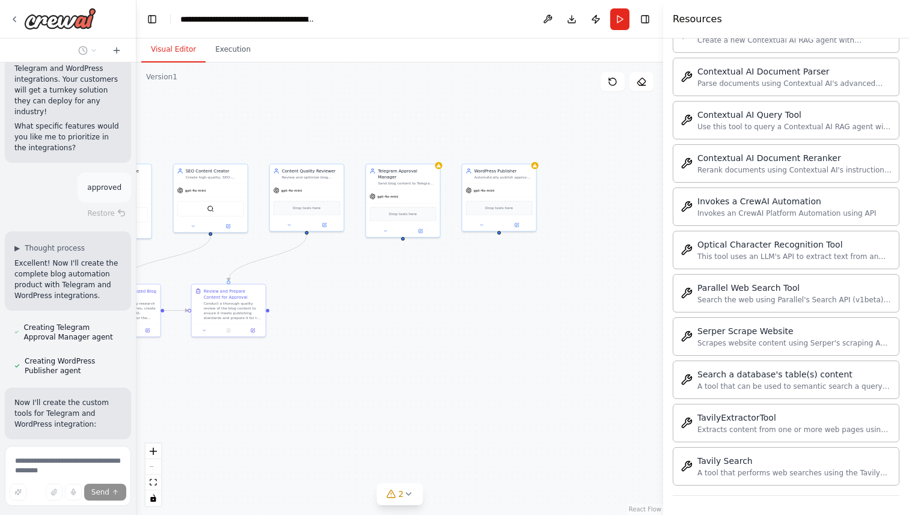
drag, startPoint x: 573, startPoint y: 315, endPoint x: 383, endPoint y: 356, distance: 193.9
click at [383, 356] on div ".deletable-edge-delete-btn { width: 20px; height: 20px; border: 0px solid #ffff…" at bounding box center [400, 289] width 527 height 453
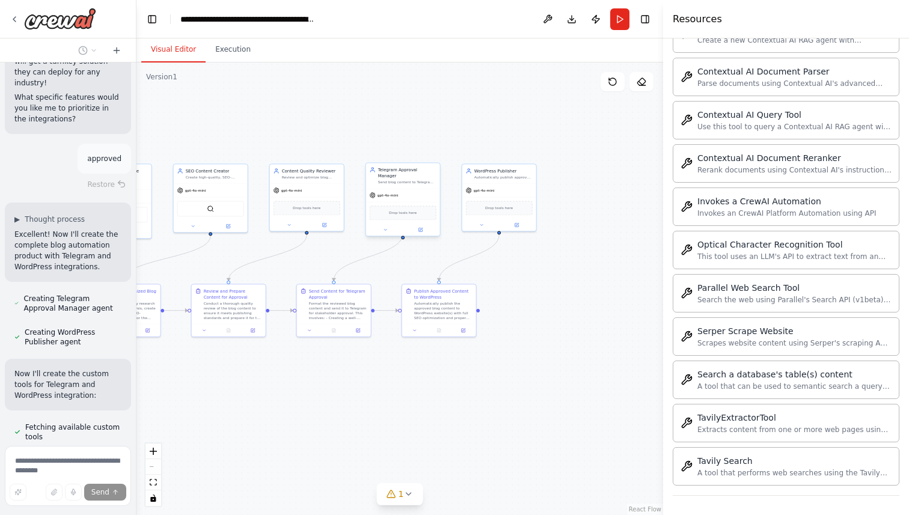
click at [404, 170] on div "Telegram Approval Manager" at bounding box center [407, 173] width 58 height 12
click at [420, 228] on icon at bounding box center [421, 230] width 4 height 4
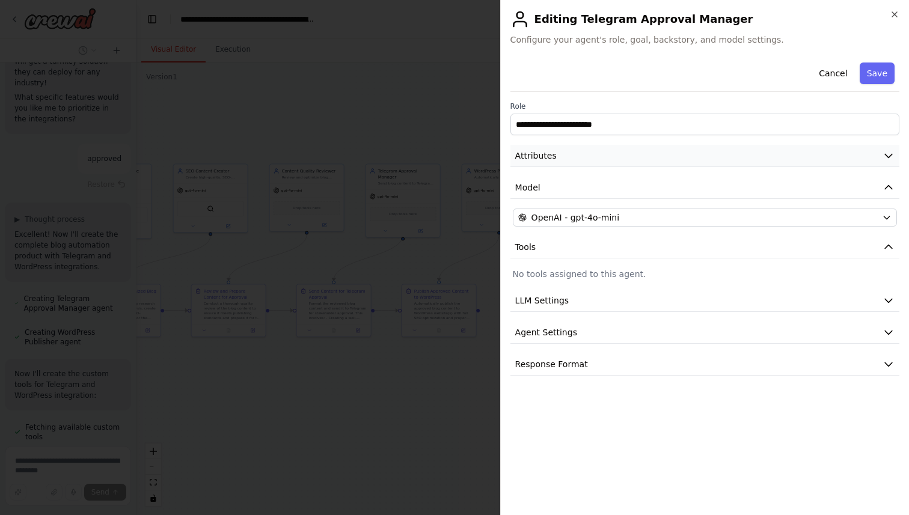
click at [558, 152] on button "Attributes" at bounding box center [705, 156] width 389 height 22
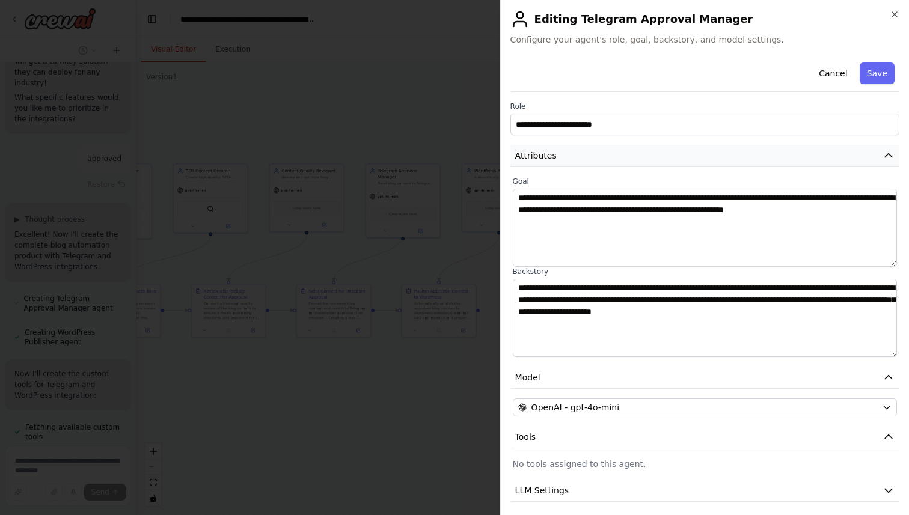
click at [558, 152] on button "Attributes" at bounding box center [705, 156] width 389 height 22
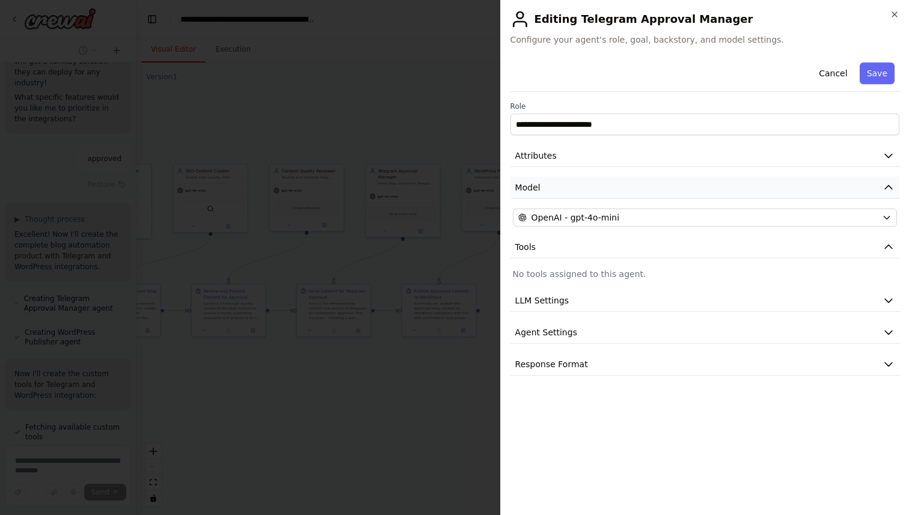
click at [570, 188] on button "Model" at bounding box center [705, 188] width 389 height 22
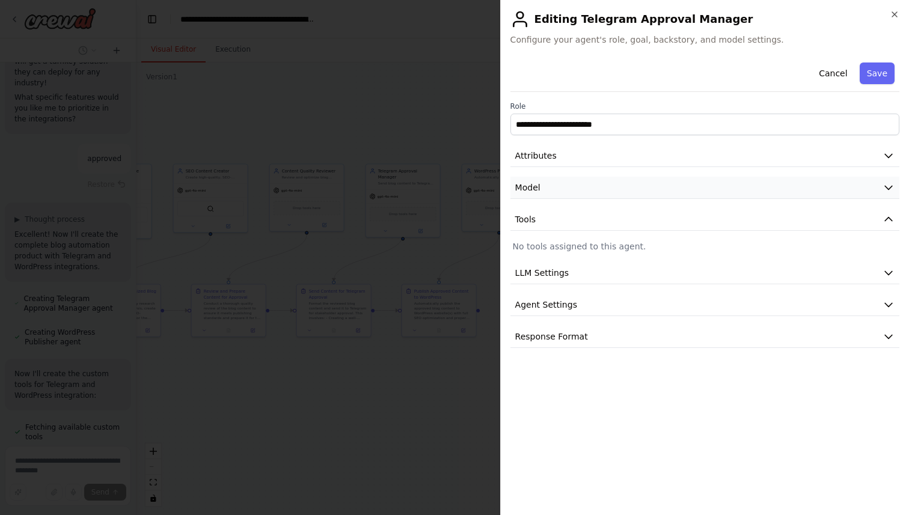
click at [570, 188] on button "Model" at bounding box center [705, 188] width 389 height 22
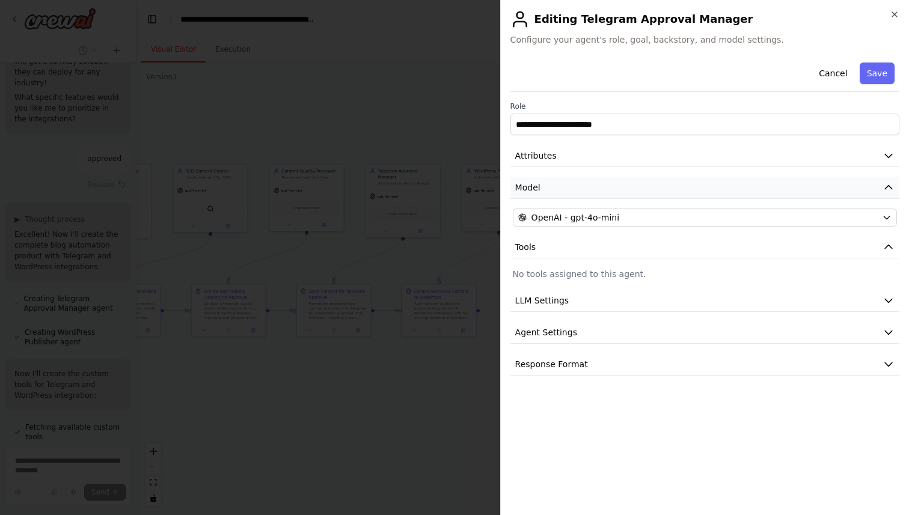
click at [570, 188] on button "Model" at bounding box center [705, 188] width 389 height 22
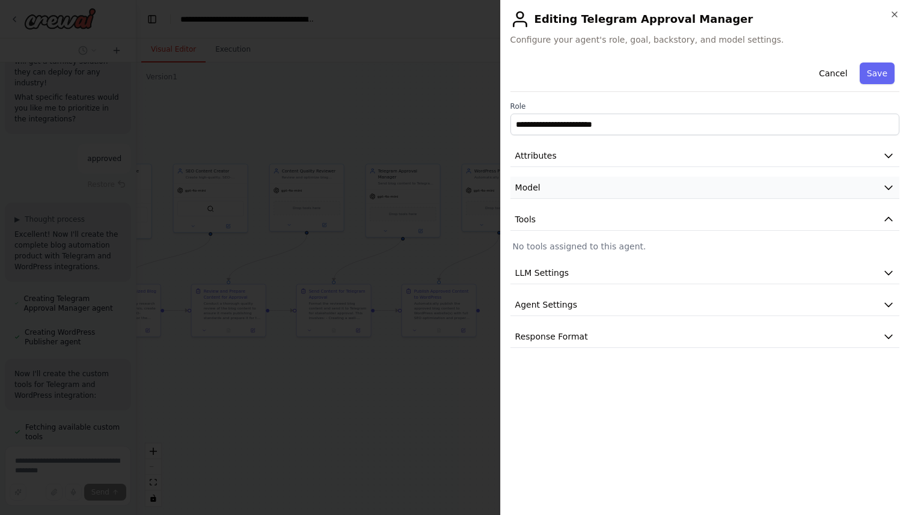
click at [570, 188] on button "Model" at bounding box center [705, 188] width 389 height 22
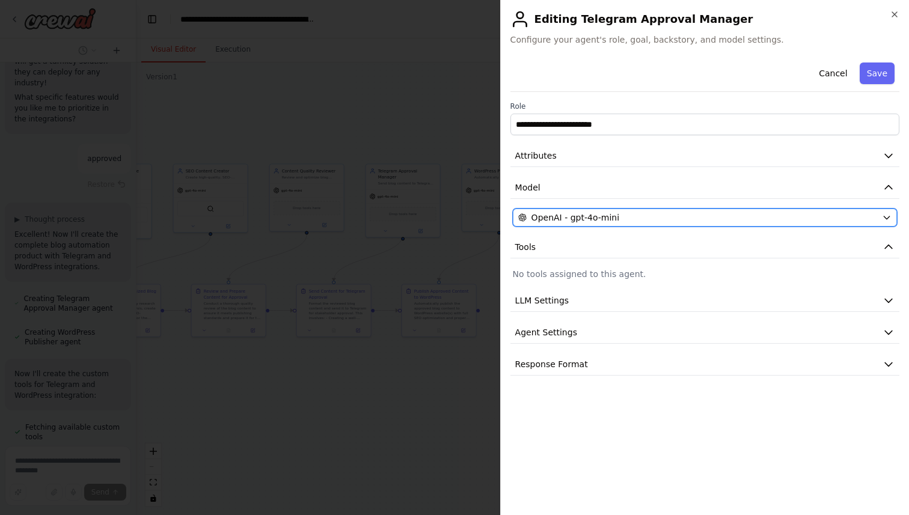
click at [567, 218] on span "OpenAI - gpt-4o-mini" at bounding box center [576, 218] width 88 height 12
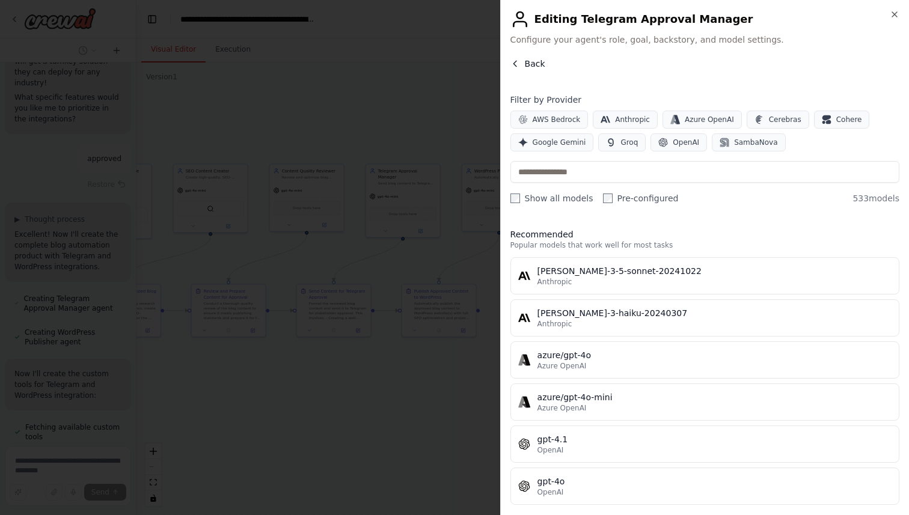
click at [526, 61] on span "Back" at bounding box center [535, 64] width 20 height 12
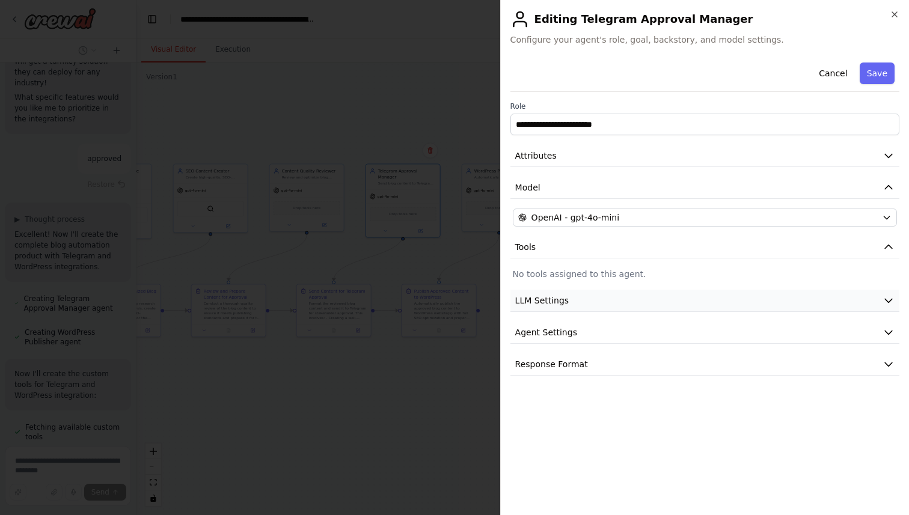
click at [539, 306] on span "LLM Settings" at bounding box center [542, 301] width 54 height 12
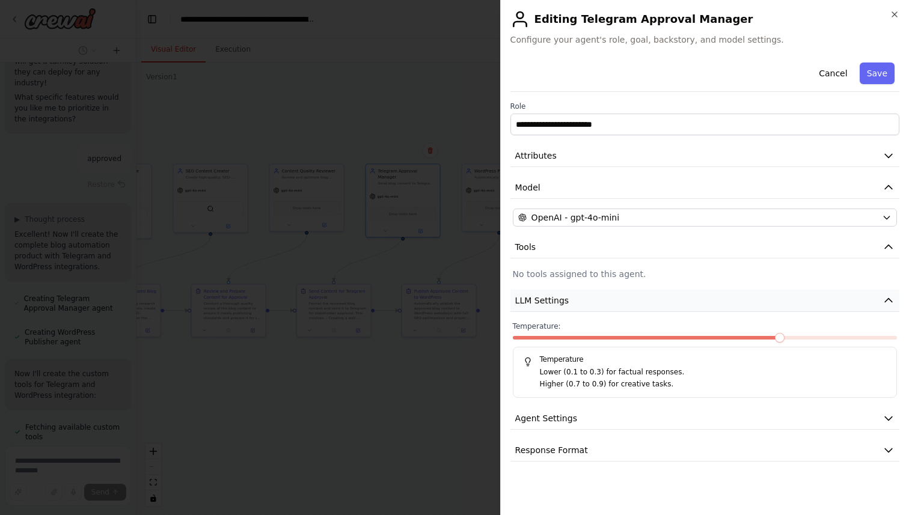
click at [539, 306] on span "LLM Settings" at bounding box center [542, 301] width 54 height 12
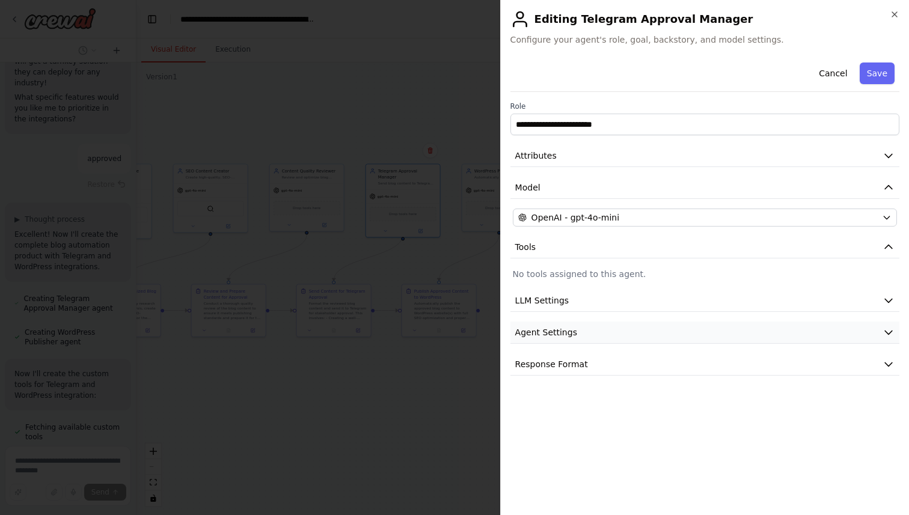
click at [548, 334] on span "Agent Settings" at bounding box center [546, 333] width 62 height 12
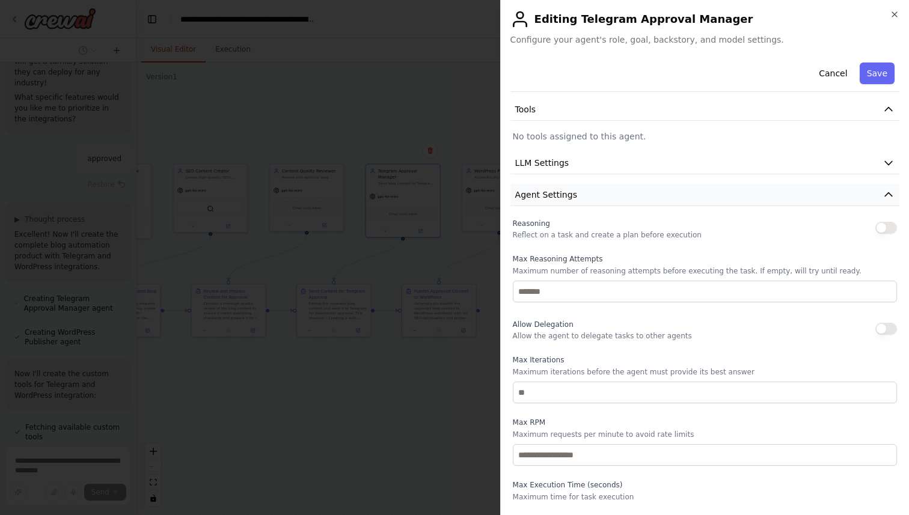
scroll to position [131, 0]
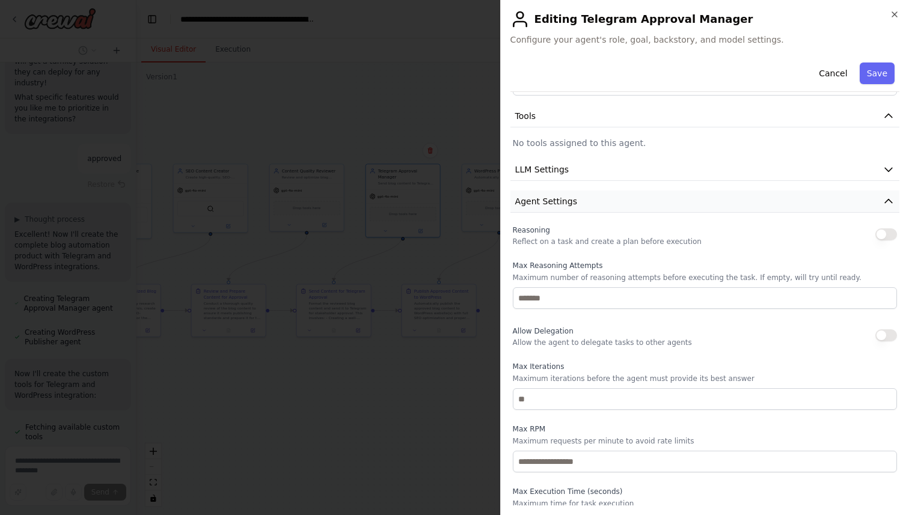
click at [711, 198] on button "Agent Settings" at bounding box center [705, 202] width 389 height 22
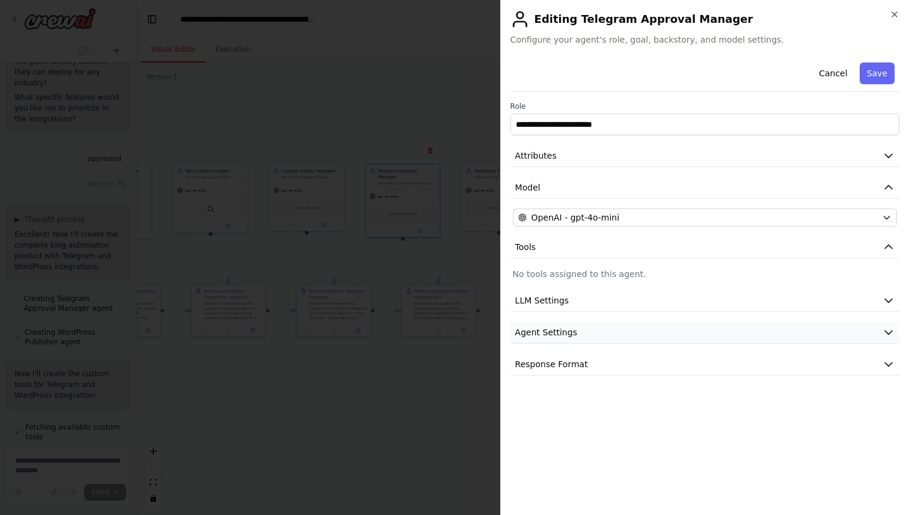
scroll to position [0, 0]
click at [601, 367] on button "Response Format" at bounding box center [705, 365] width 389 height 22
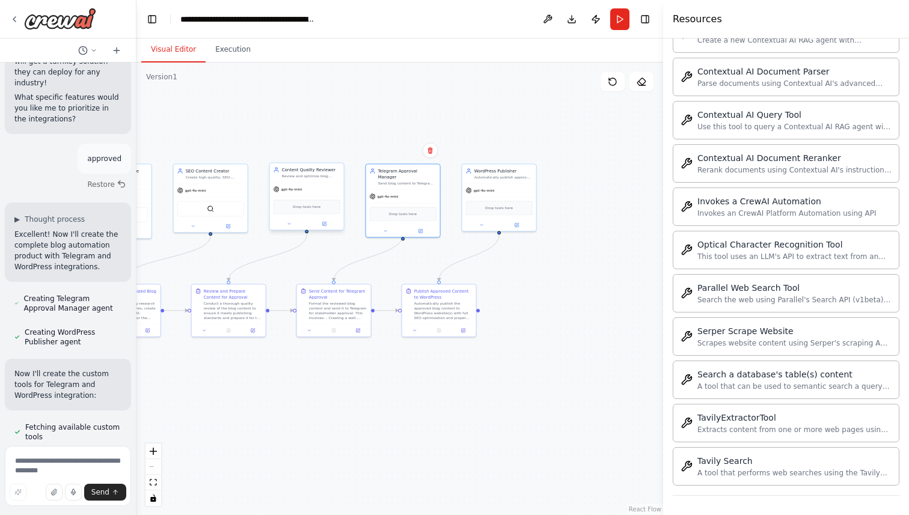
click at [330, 210] on div "Drop tools here" at bounding box center [307, 207] width 67 height 14
click at [404, 210] on span "Drop tools here" at bounding box center [403, 213] width 28 height 6
drag, startPoint x: 408, startPoint y: 209, endPoint x: 419, endPoint y: 202, distance: 13.0
click at [419, 204] on span "Drop tools here" at bounding box center [409, 207] width 28 height 6
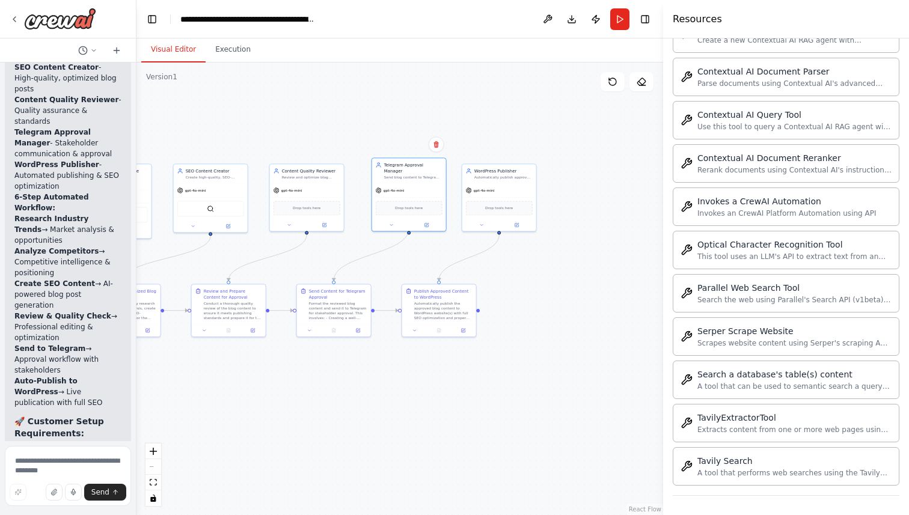
scroll to position [5233, 0]
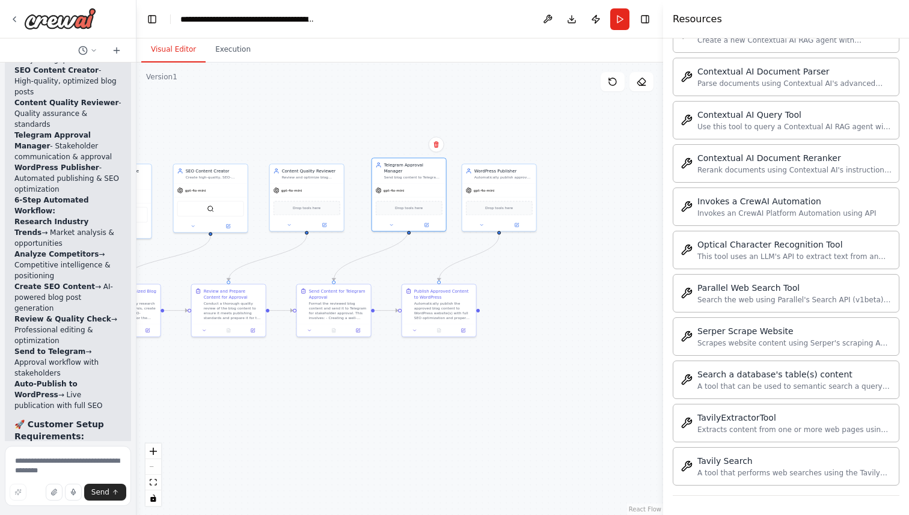
click at [52, 469] on code "TELEGRAM_BOT_TOKEN=your_bot_token TELEGRAM_CHAT_ID=your_chat_id WORDPRESS_URL=c…" at bounding box center [67, 512] width 106 height 87
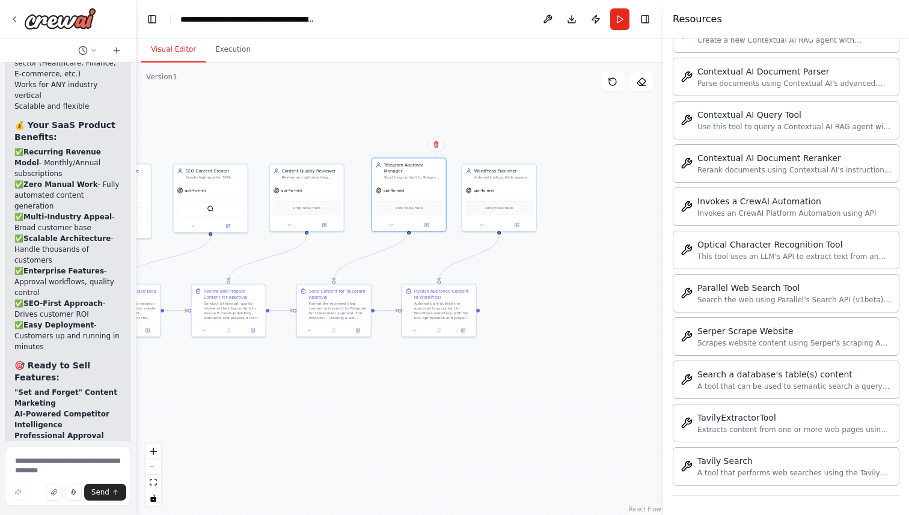
scroll to position [5796, 0]
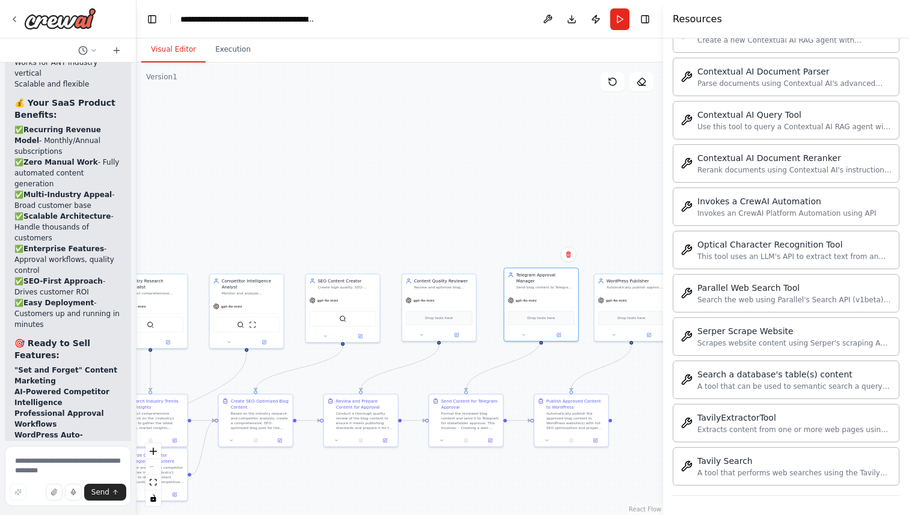
drag, startPoint x: 490, startPoint y: 130, endPoint x: 576, endPoint y: 182, distance: 101.2
click at [576, 182] on div ".deletable-edge-delete-btn { width: 20px; height: 20px; border: 0px solid #ffff…" at bounding box center [400, 289] width 527 height 453
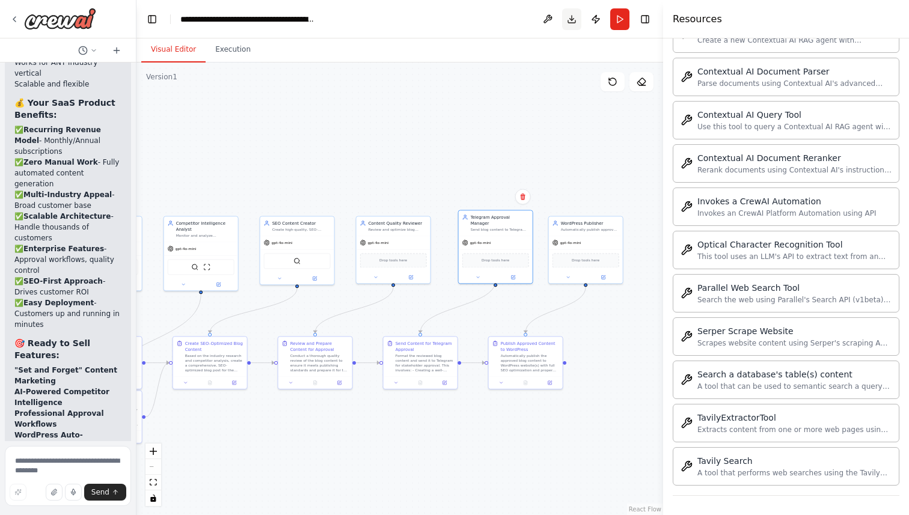
click at [577, 13] on button "Download" at bounding box center [571, 19] width 19 height 22
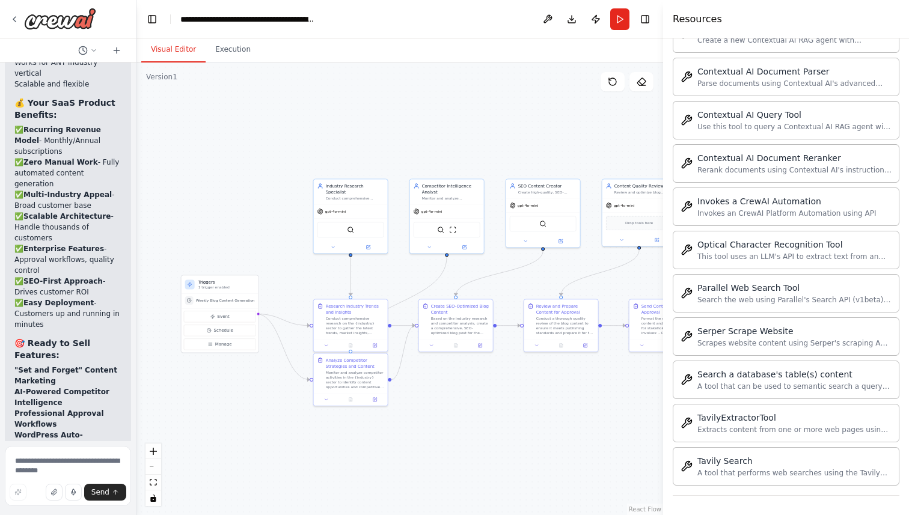
drag, startPoint x: 376, startPoint y: 145, endPoint x: 622, endPoint y: 108, distance: 248.8
click at [622, 108] on div ".deletable-edge-delete-btn { width: 20px; height: 20px; border: 0px solid #ffff…" at bounding box center [400, 289] width 527 height 453
drag, startPoint x: 244, startPoint y: 293, endPoint x: 229, endPoint y: 324, distance: 33.9
click at [230, 324] on div "Triggers 1 trigger enabled" at bounding box center [208, 315] width 77 height 18
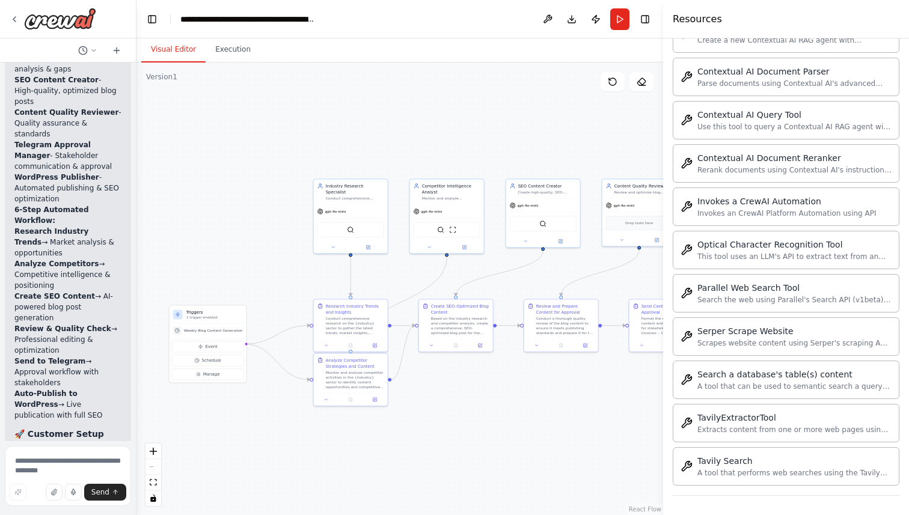
scroll to position [5214, 0]
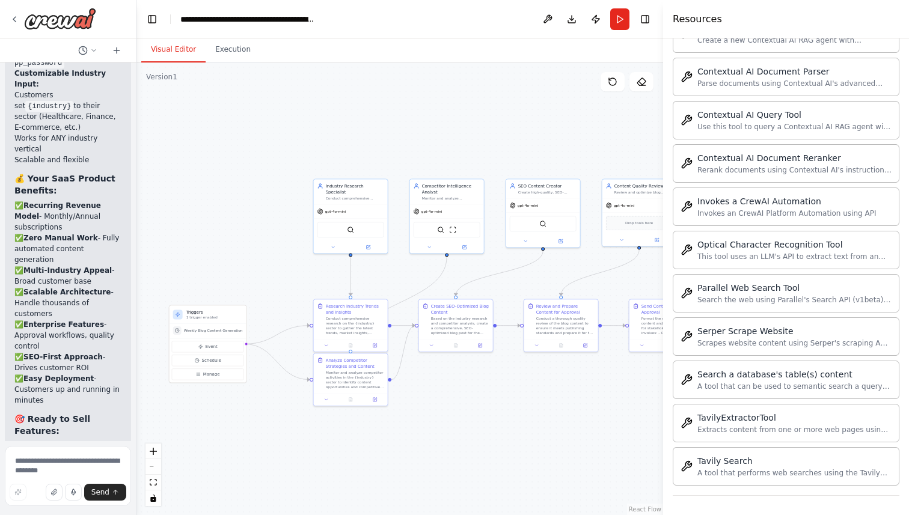
scroll to position [5796, 0]
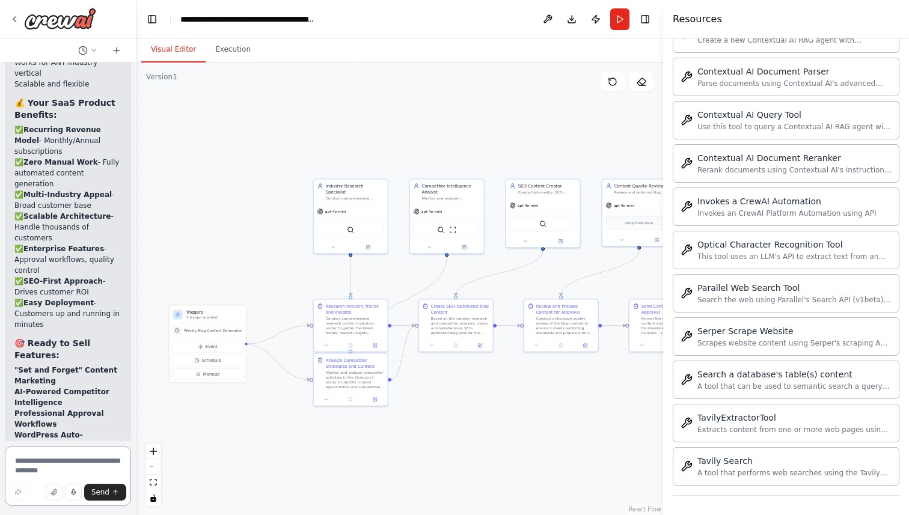
click at [48, 470] on textarea at bounding box center [68, 476] width 126 height 60
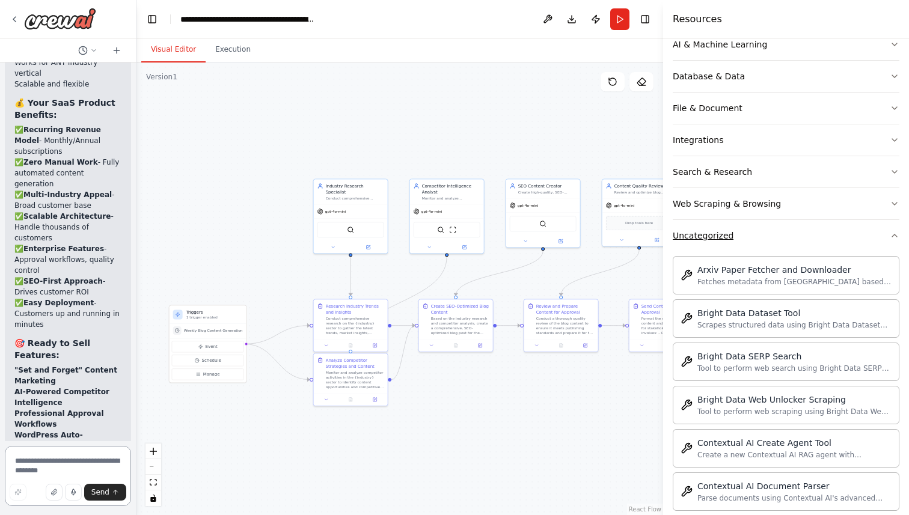
scroll to position [182, 0]
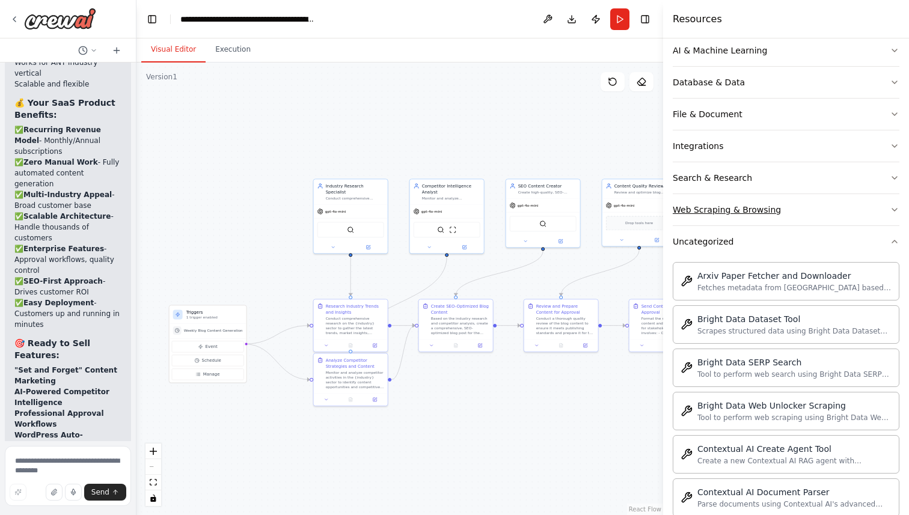
click at [750, 218] on button "Web Scraping & Browsing" at bounding box center [786, 209] width 227 height 31
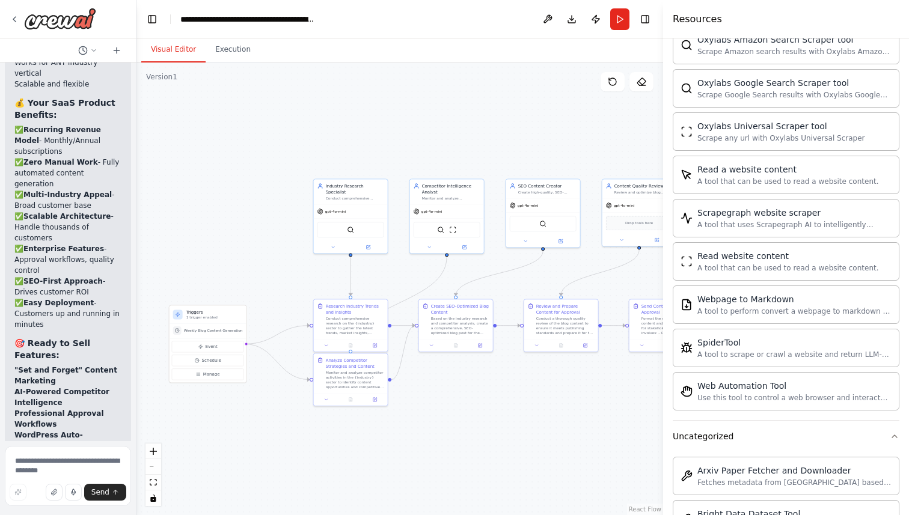
scroll to position [650, 0]
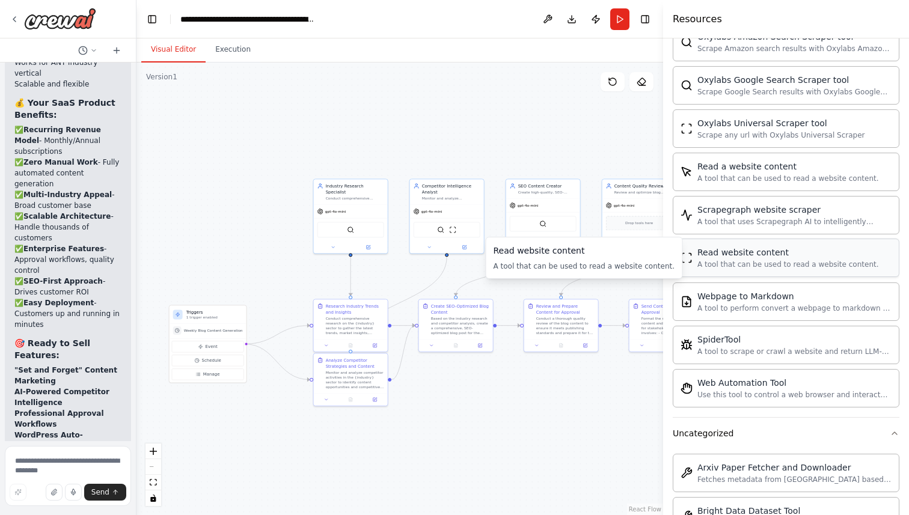
click at [754, 274] on div "Read website content A tool that can be used to read a website content." at bounding box center [786, 258] width 227 height 38
click at [461, 234] on div "SerperDevTool ScrapeWebsiteTool" at bounding box center [447, 229] width 67 height 16
click at [452, 232] on img at bounding box center [452, 228] width 7 height 7
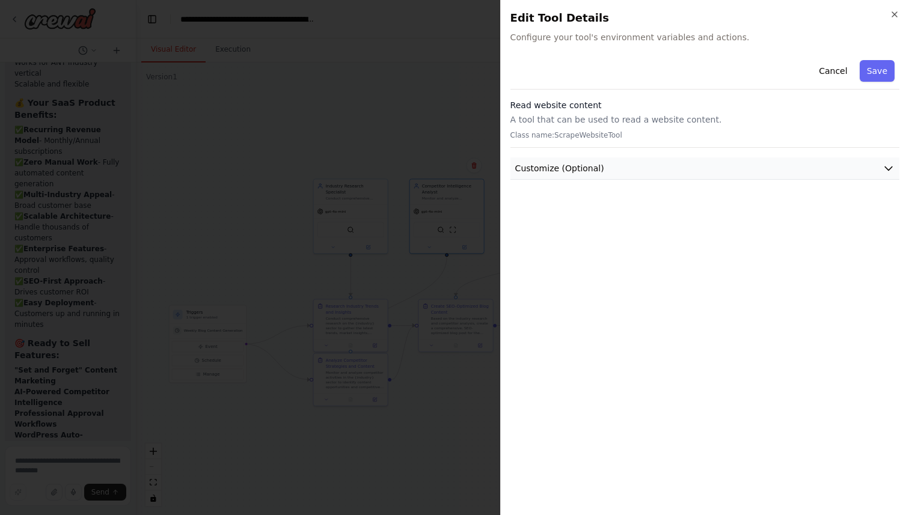
click at [748, 159] on button "Customize (Optional)" at bounding box center [705, 169] width 389 height 22
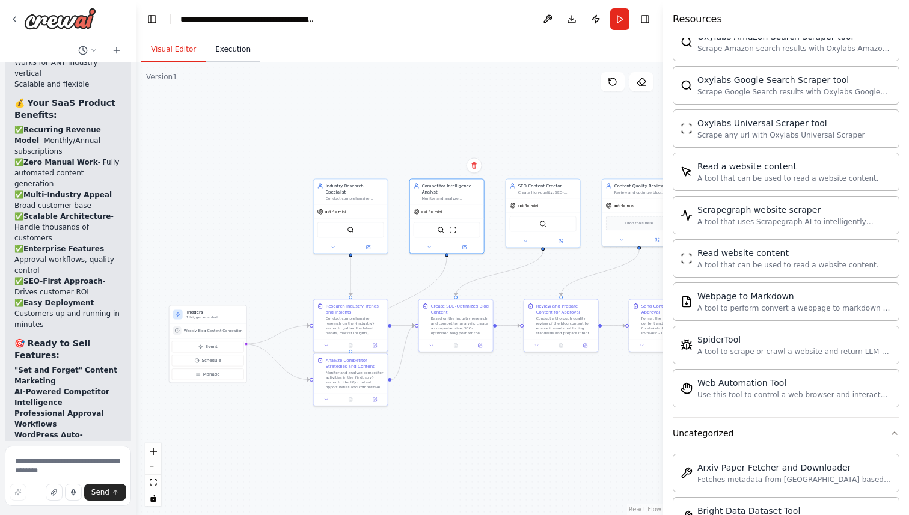
click at [223, 57] on button "Execution" at bounding box center [233, 49] width 55 height 25
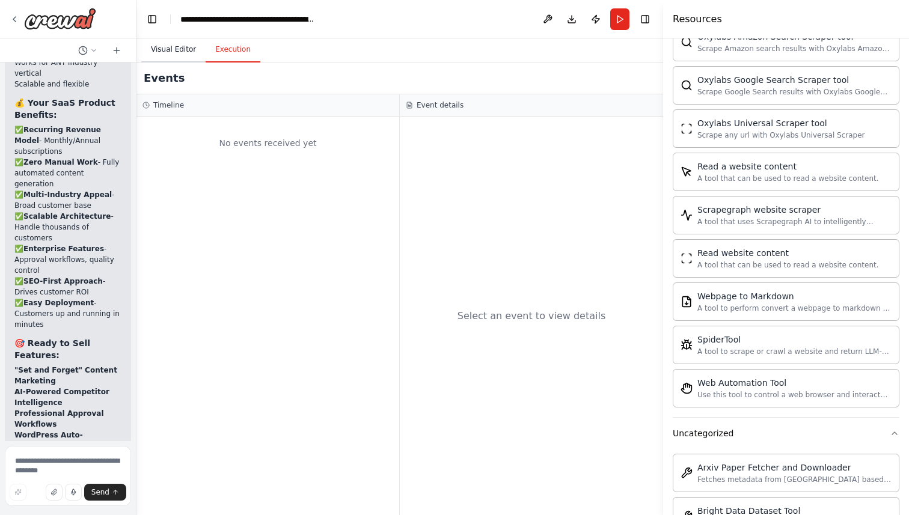
click at [168, 49] on button "Visual Editor" at bounding box center [173, 49] width 64 height 25
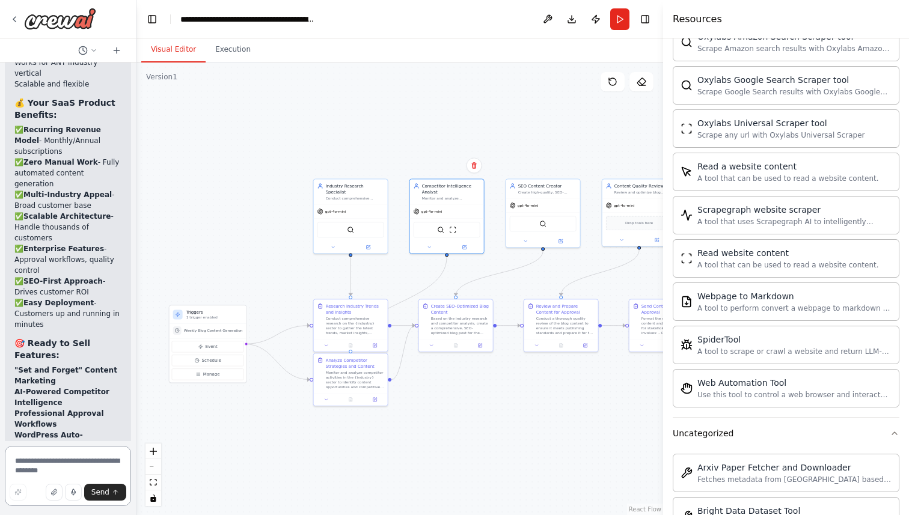
click at [56, 458] on textarea at bounding box center [68, 476] width 126 height 60
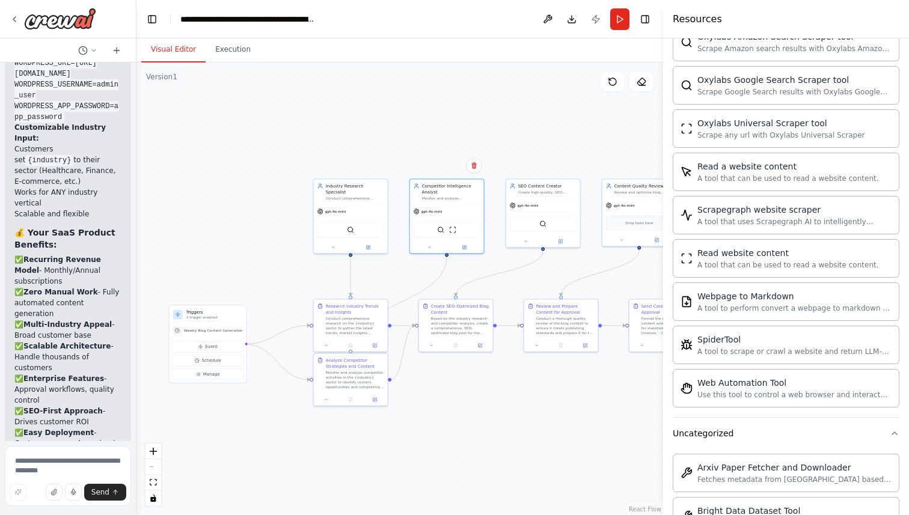
click at [594, 19] on header "**********" at bounding box center [400, 19] width 527 height 38
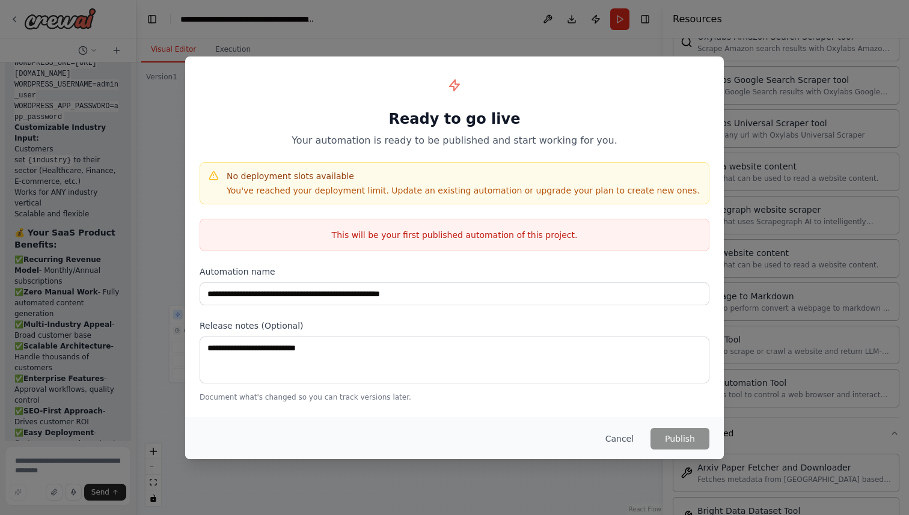
click at [295, 190] on p "You've reached your deployment limit. Update an existing automation or upgrade …" at bounding box center [463, 191] width 473 height 12
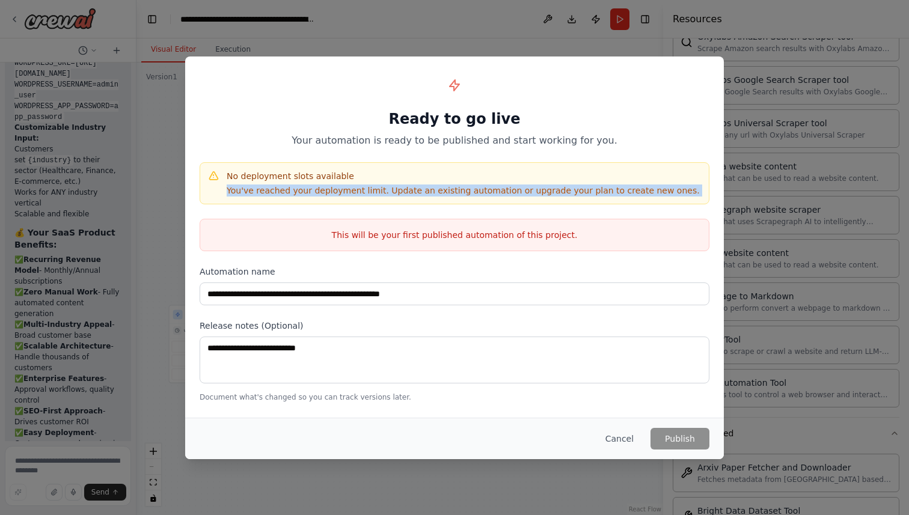
click at [295, 190] on p "You've reached your deployment limit. Update an existing automation or upgrade …" at bounding box center [463, 191] width 473 height 12
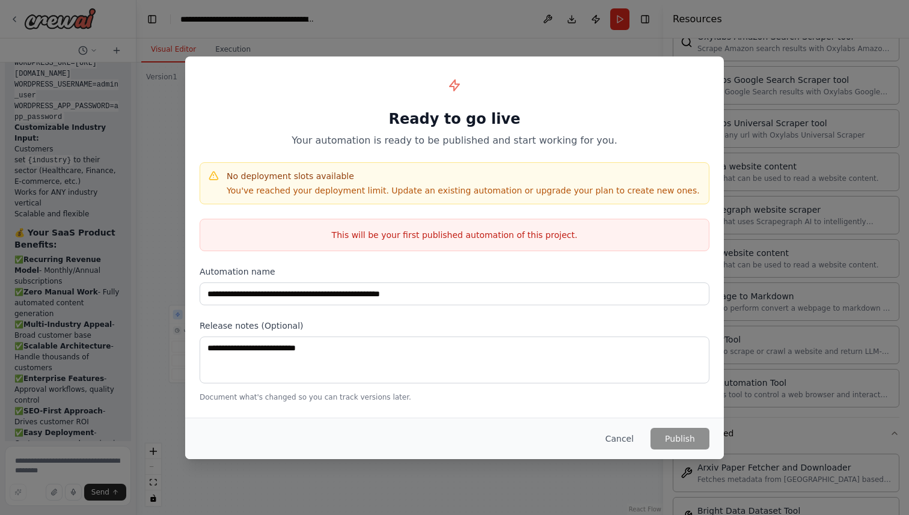
click at [382, 240] on p "This will be your first published automation of this project." at bounding box center [454, 235] width 509 height 12
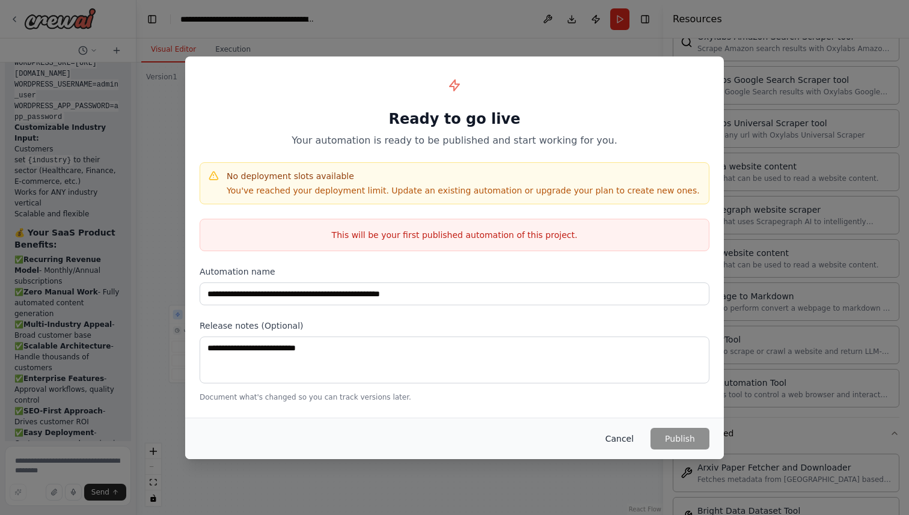
click at [609, 437] on button "Cancel" at bounding box center [620, 439] width 48 height 22
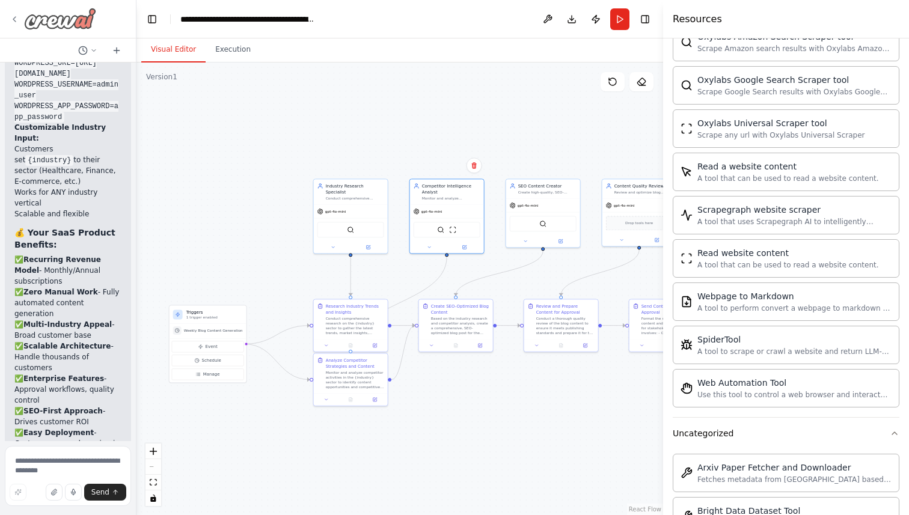
click at [16, 17] on icon at bounding box center [14, 19] width 2 height 5
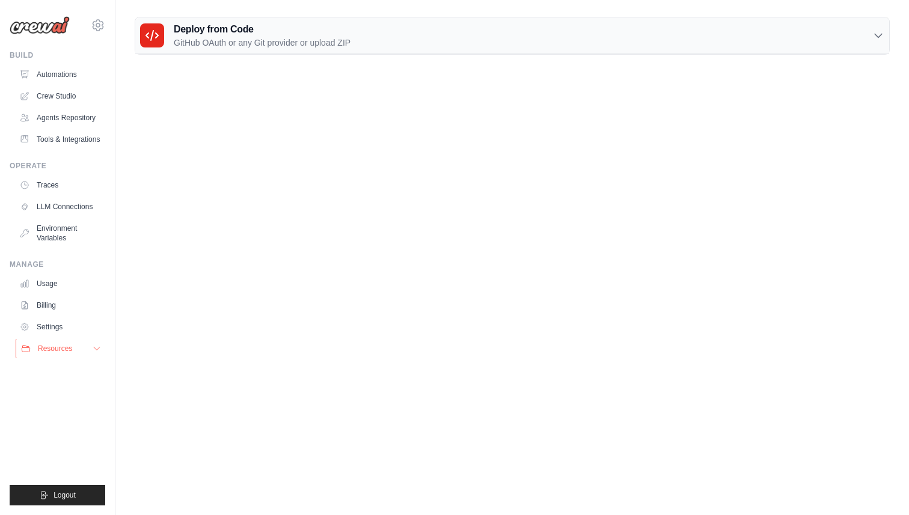
click at [78, 345] on button "Resources" at bounding box center [61, 348] width 91 height 19
click at [99, 345] on icon at bounding box center [97, 349] width 10 height 10
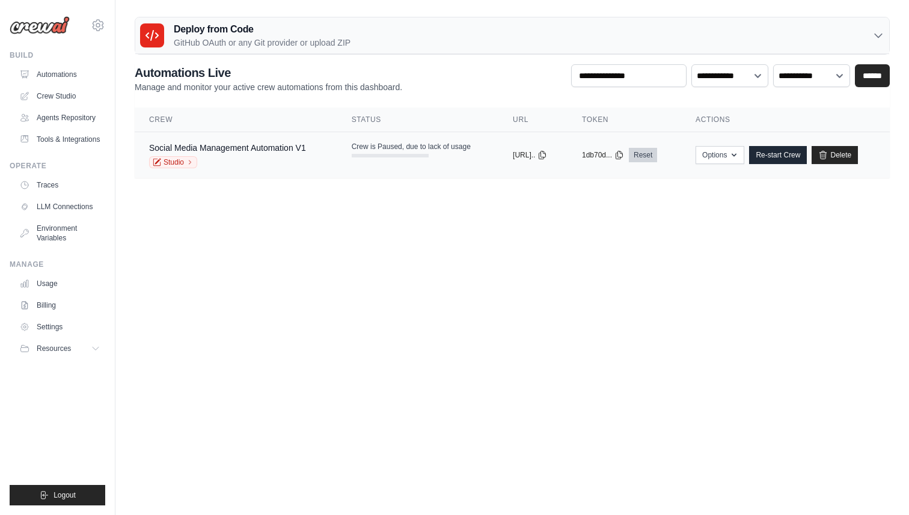
click at [650, 158] on link "Reset" at bounding box center [643, 155] width 28 height 14
click at [597, 165] on td "copied 1db70d... Reset" at bounding box center [625, 155] width 114 height 46
click at [61, 100] on link "Crew Studio" at bounding box center [61, 96] width 91 height 19
click at [66, 138] on link "Tools & Integrations" at bounding box center [61, 139] width 91 height 19
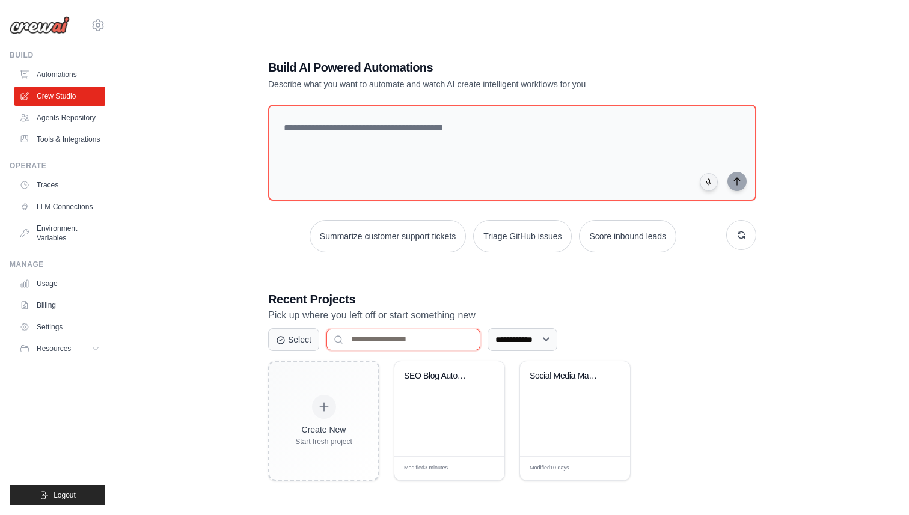
click at [458, 342] on input at bounding box center [404, 340] width 154 height 22
click at [487, 469] on div "Edit" at bounding box center [485, 469] width 20 height 10
click at [73, 207] on link "LLM Connections" at bounding box center [61, 206] width 91 height 19
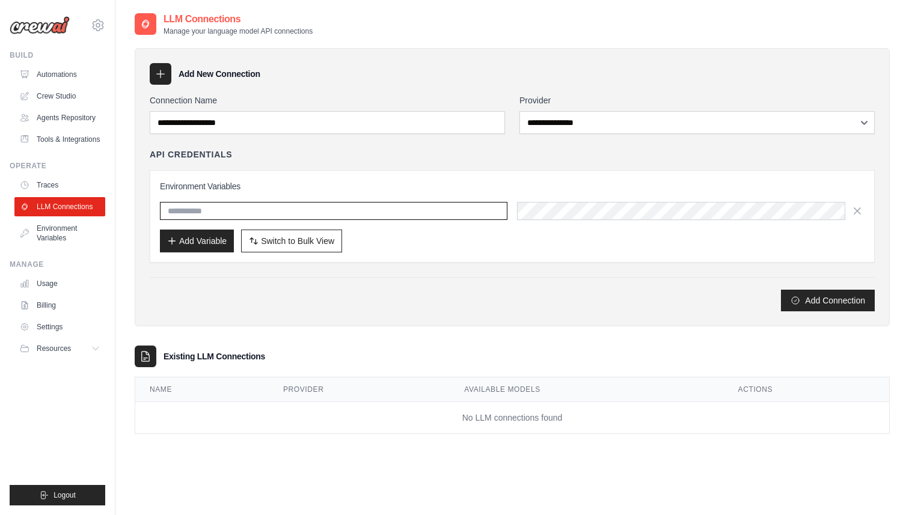
click at [240, 215] on input "text" at bounding box center [334, 211] width 348 height 18
click at [256, 105] on label "Connection Name" at bounding box center [327, 100] width 355 height 12
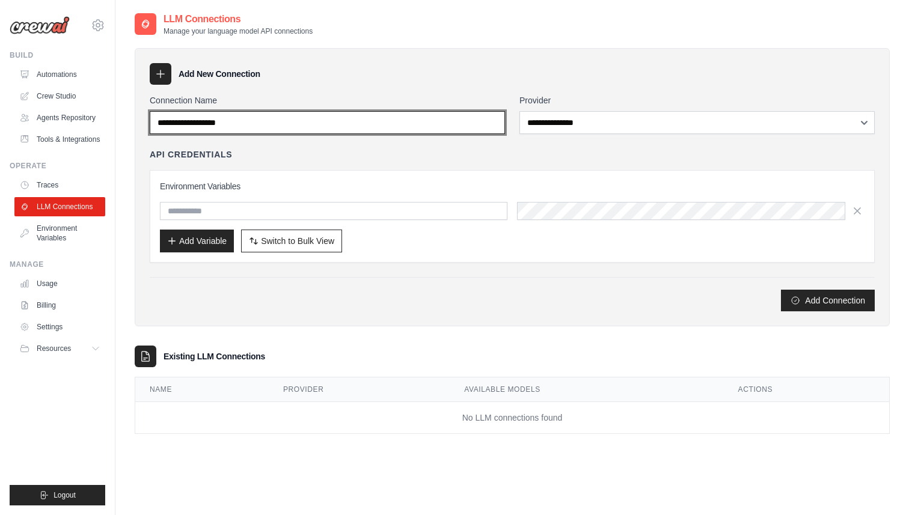
click at [256, 111] on input "Connection Name" at bounding box center [327, 122] width 355 height 23
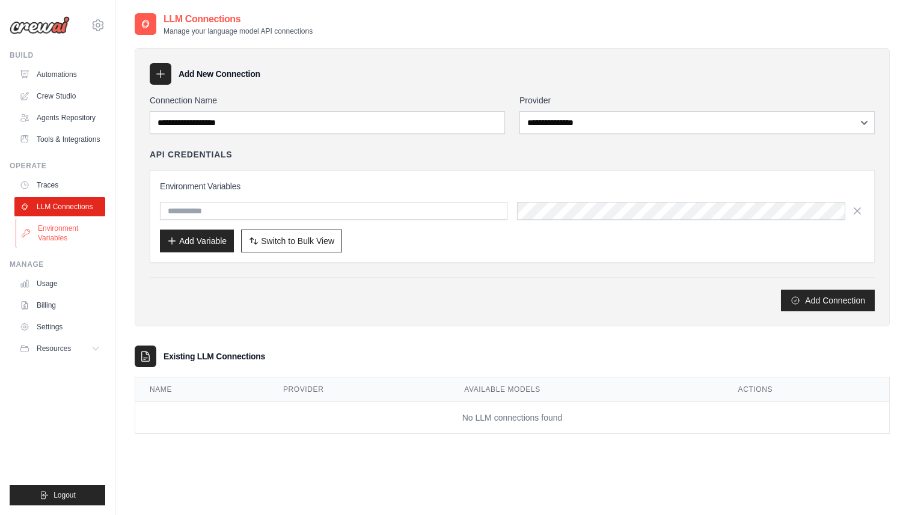
click at [67, 227] on link "Environment Variables" at bounding box center [61, 233] width 91 height 29
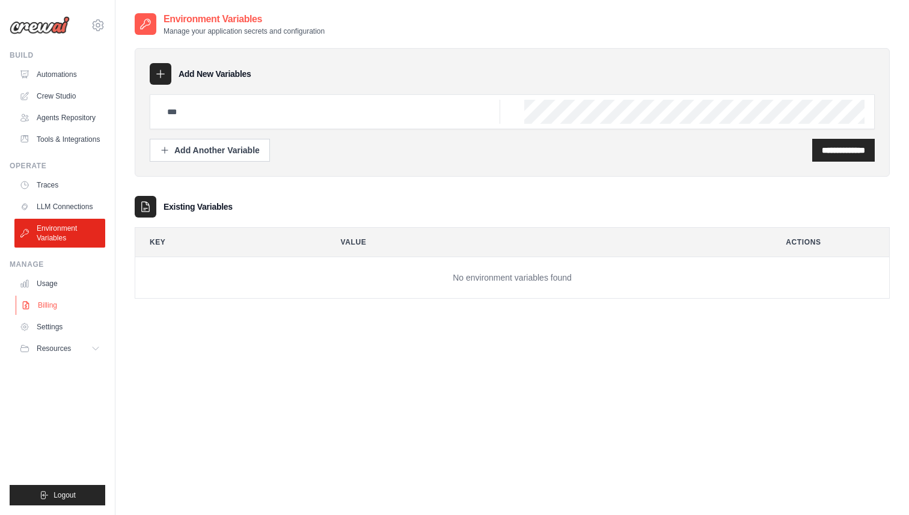
click at [62, 310] on link "Billing" at bounding box center [61, 305] width 91 height 19
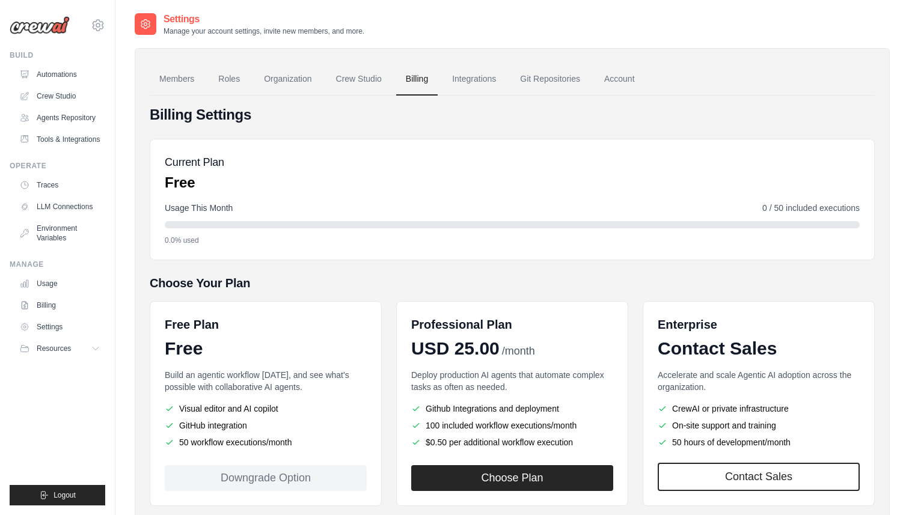
scroll to position [18, 0]
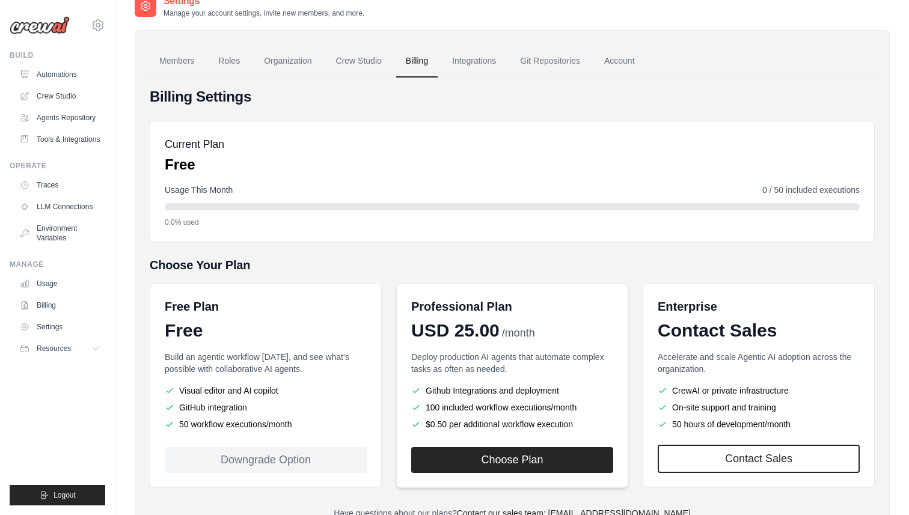
click at [478, 408] on li "100 included workflow executions/month" at bounding box center [512, 408] width 202 height 12
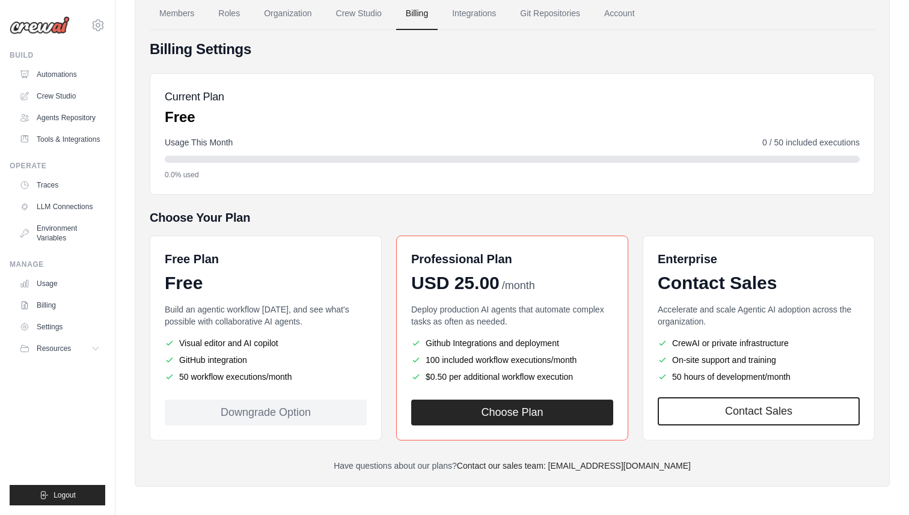
scroll to position [69, 0]
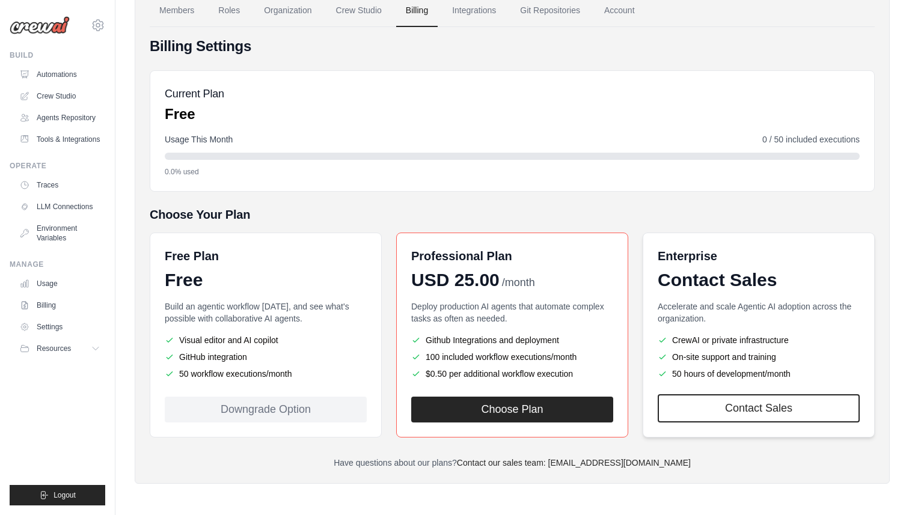
click at [754, 278] on div "Contact Sales" at bounding box center [759, 280] width 202 height 22
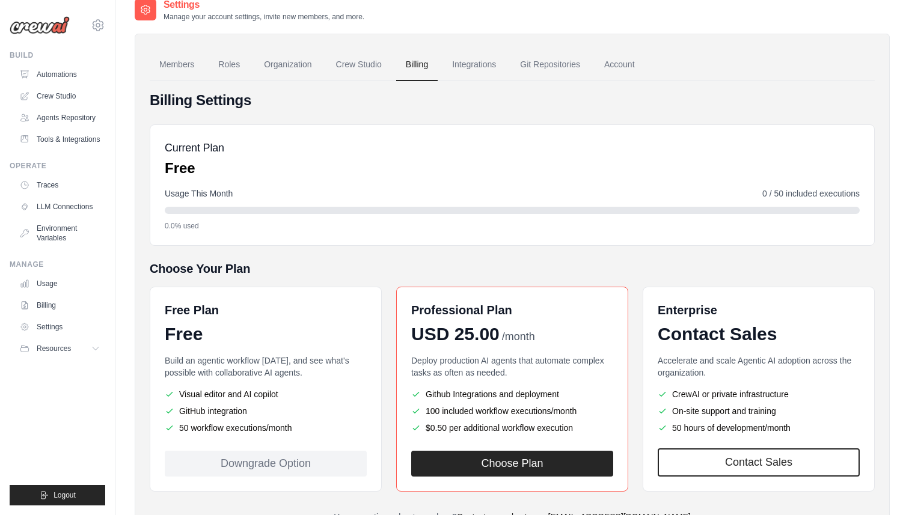
scroll to position [14, 0]
click at [456, 158] on div "Current Plan Free" at bounding box center [512, 159] width 695 height 38
click at [471, 68] on link "Integrations" at bounding box center [474, 65] width 63 height 32
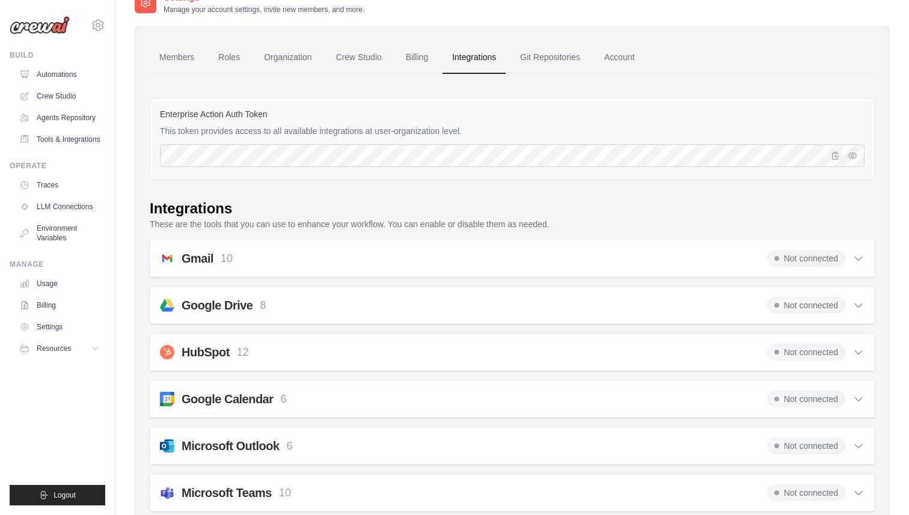
scroll to position [36, 0]
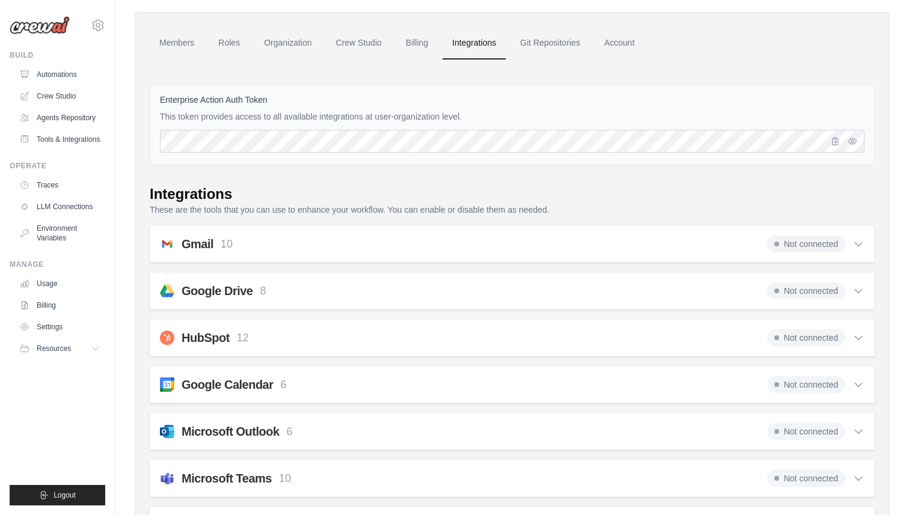
click at [282, 156] on div "Enterprise Action Auth Token This token provides access to all available integr…" at bounding box center [512, 125] width 725 height 82
click at [300, 129] on div "Enterprise Action Auth Token This token provides access to all available integr…" at bounding box center [512, 125] width 725 height 82
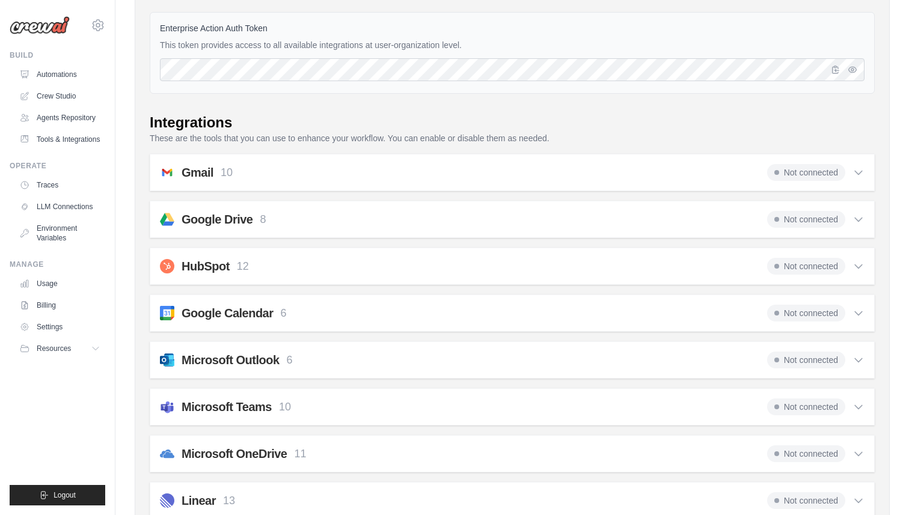
scroll to position [190, 0]
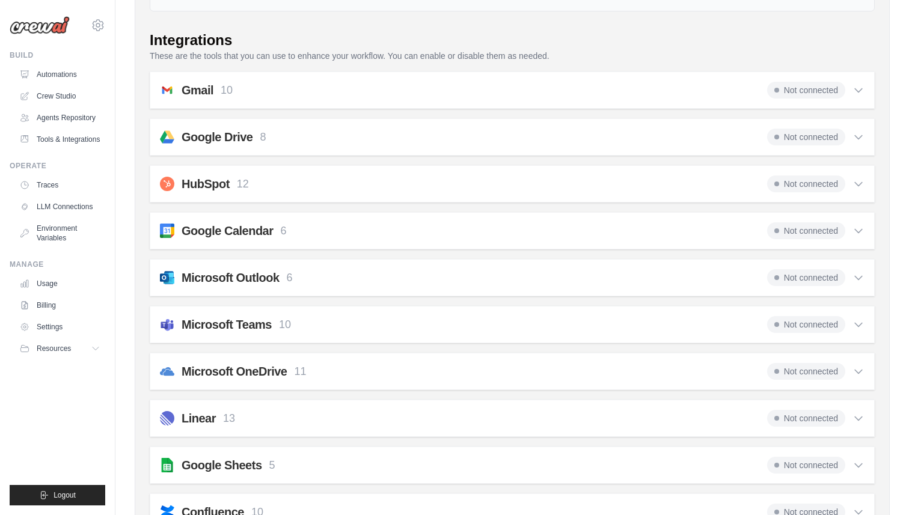
click at [357, 91] on div "Gmail 10 Not connected" at bounding box center [512, 90] width 705 height 17
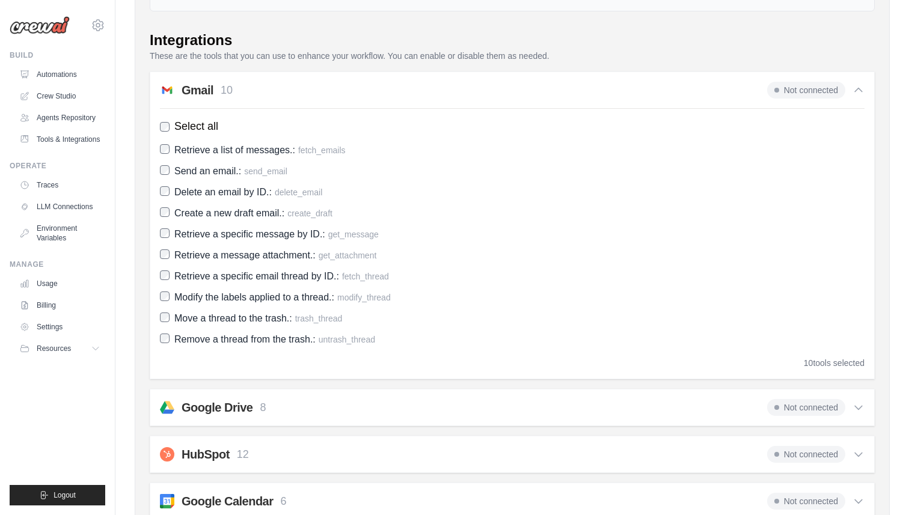
click at [357, 91] on div "Gmail 10 Not connected" at bounding box center [512, 90] width 705 height 17
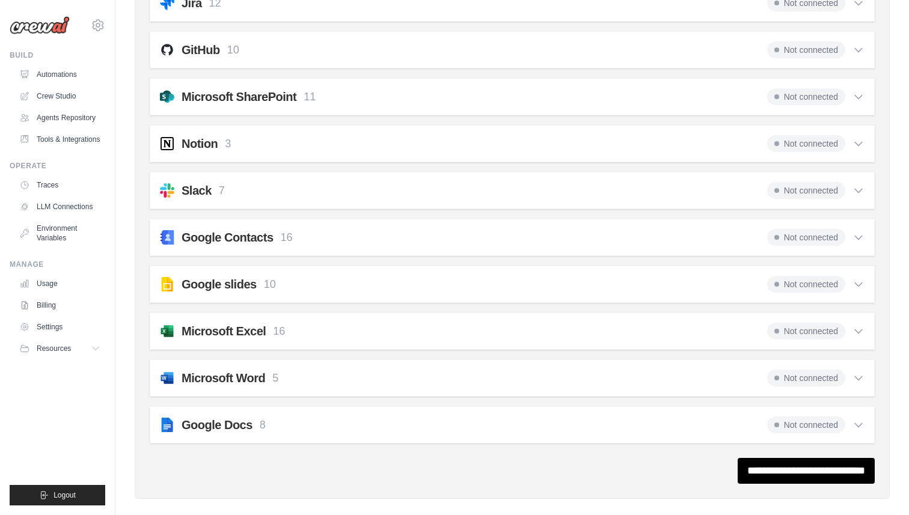
scroll to position [1090, 0]
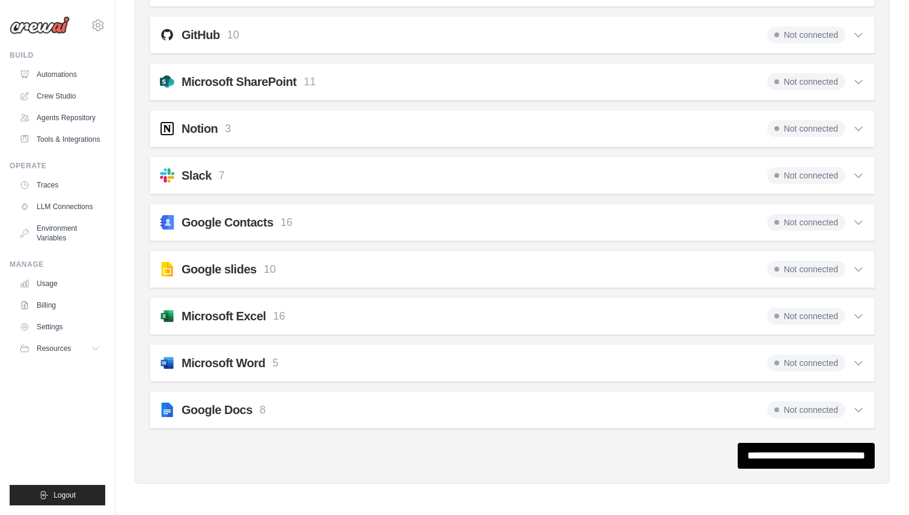
click at [315, 322] on div "Microsoft Excel 16 Not connected" at bounding box center [512, 316] width 705 height 17
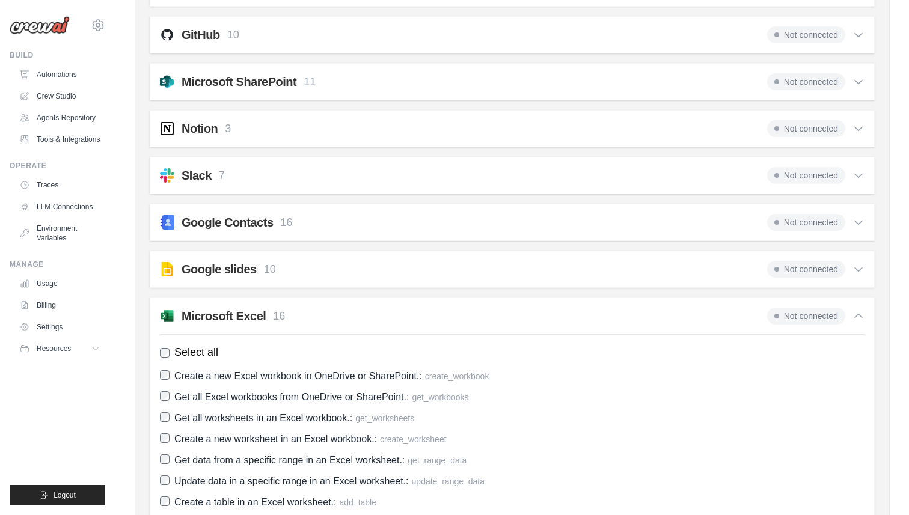
click at [315, 322] on div "Microsoft Excel 16 Not connected" at bounding box center [512, 316] width 705 height 17
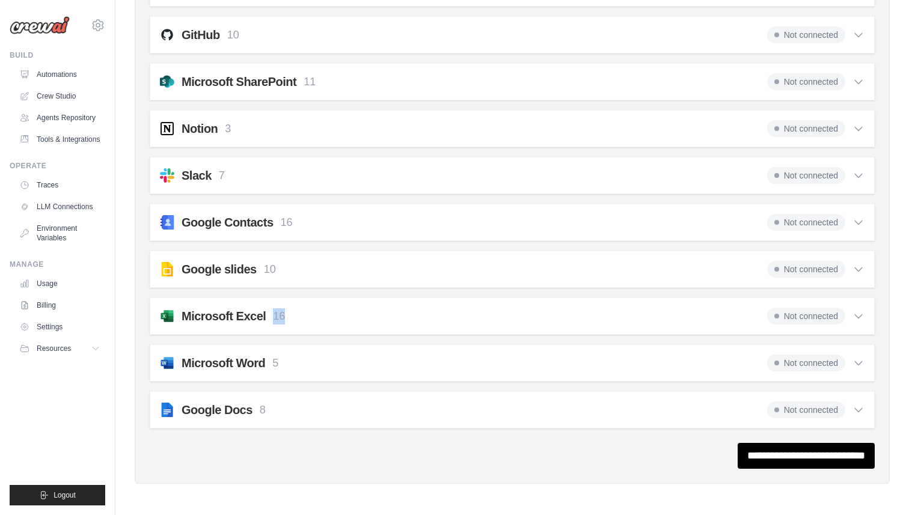
click at [315, 322] on div "Microsoft Excel 16 Not connected" at bounding box center [512, 316] width 705 height 17
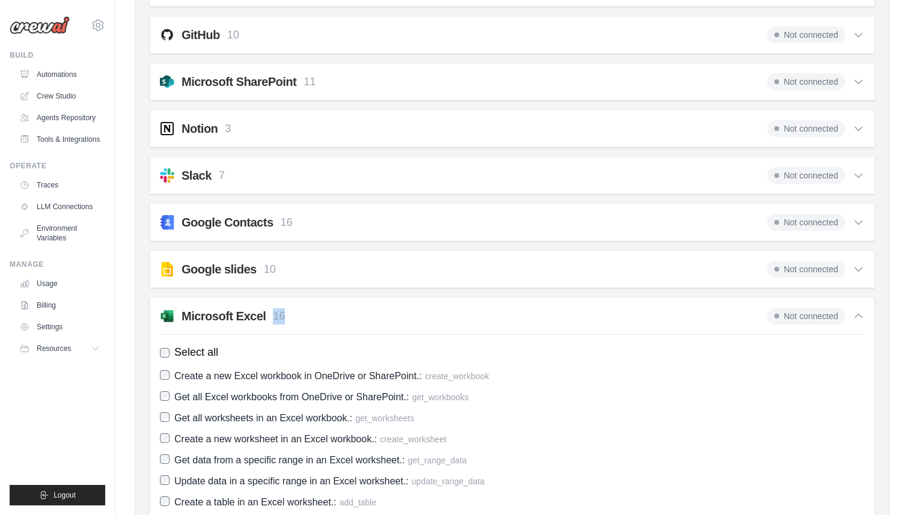
click at [315, 322] on div "Microsoft Excel 16 Not connected" at bounding box center [512, 316] width 705 height 17
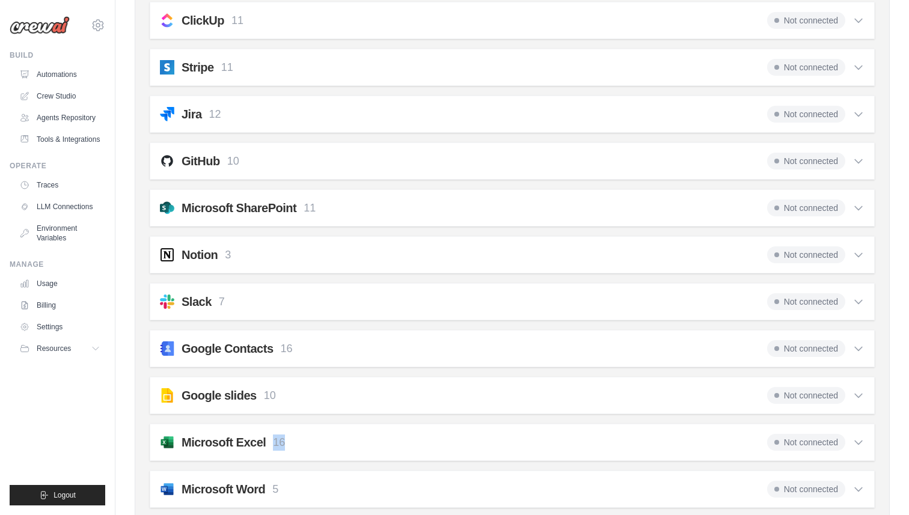
scroll to position [933, 0]
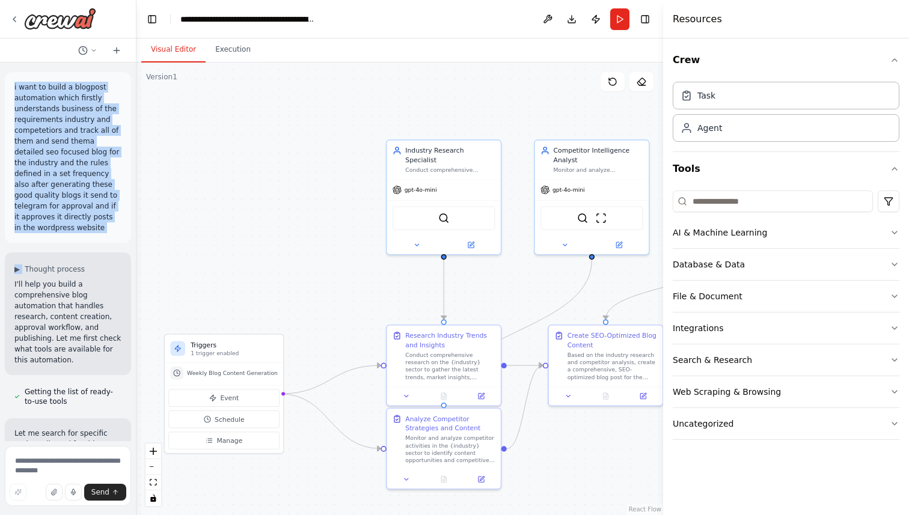
drag, startPoint x: 14, startPoint y: 85, endPoint x: 52, endPoint y: 245, distance: 165.0
click at [51, 245] on div "i want to build a blogpost automation which firstly understands business of the…" at bounding box center [68, 252] width 136 height 379
copy div "i want to build a blogpost automation which firstly understands business of the…"
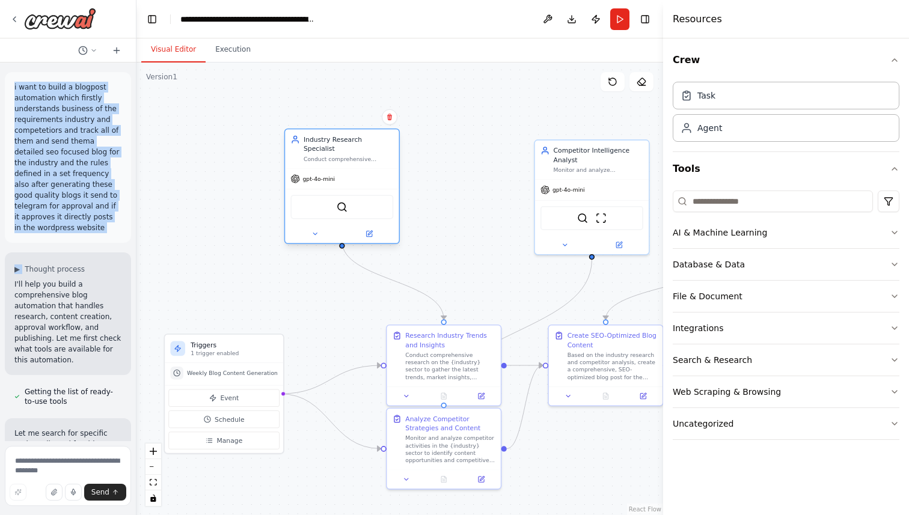
drag, startPoint x: 457, startPoint y: 173, endPoint x: 355, endPoint y: 165, distance: 101.9
click at [355, 169] on div "gpt-4o-mini" at bounding box center [342, 179] width 114 height 20
click at [609, 226] on div "SerperDevTool ScrapeWebsiteTool" at bounding box center [592, 216] width 103 height 24
click at [595, 216] on div "SerperDevTool ScrapeWebsiteTool" at bounding box center [592, 216] width 103 height 24
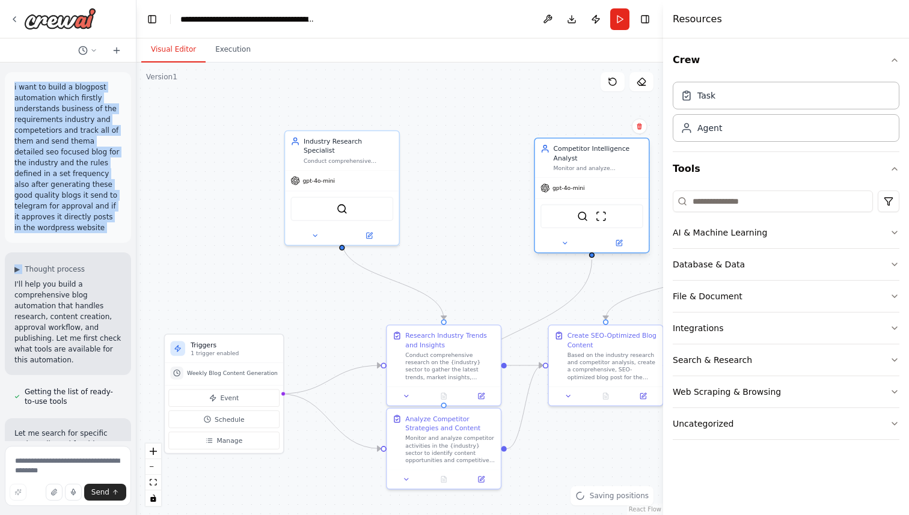
click at [595, 216] on div "SerperDevTool ScrapeWebsiteTool" at bounding box center [592, 216] width 103 height 24
click at [568, 243] on icon at bounding box center [564, 242] width 7 height 7
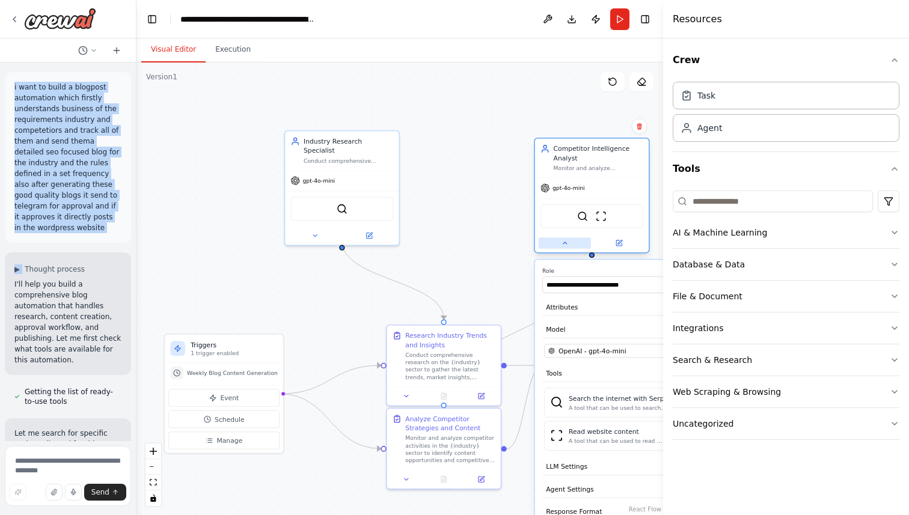
click at [562, 247] on button at bounding box center [565, 243] width 52 height 11
